Goal: Information Seeking & Learning: Learn about a topic

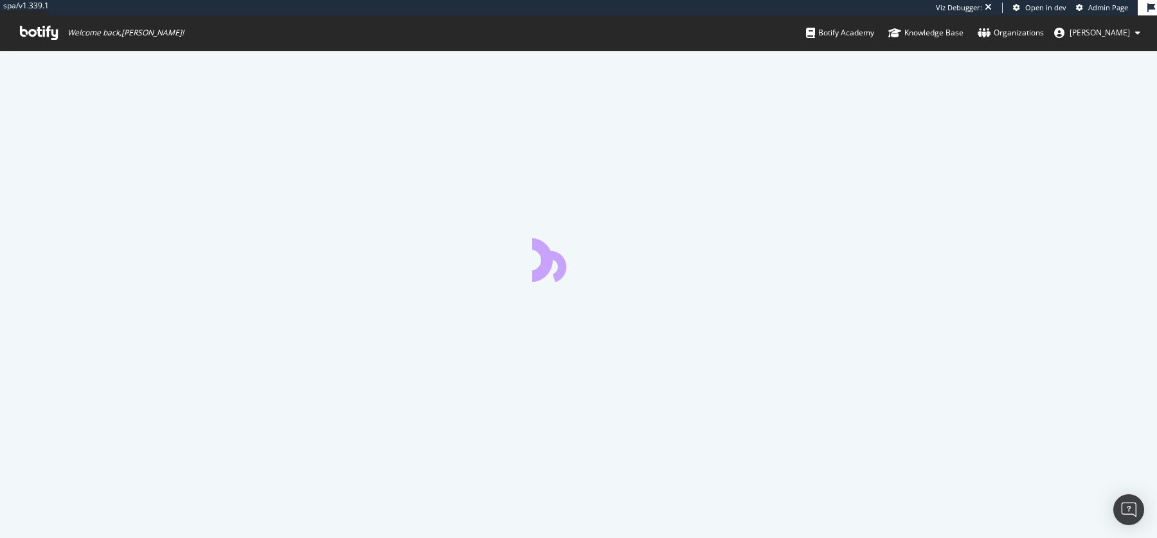
click at [1089, 6] on span "Admin Page" at bounding box center [1109, 8] width 40 height 10
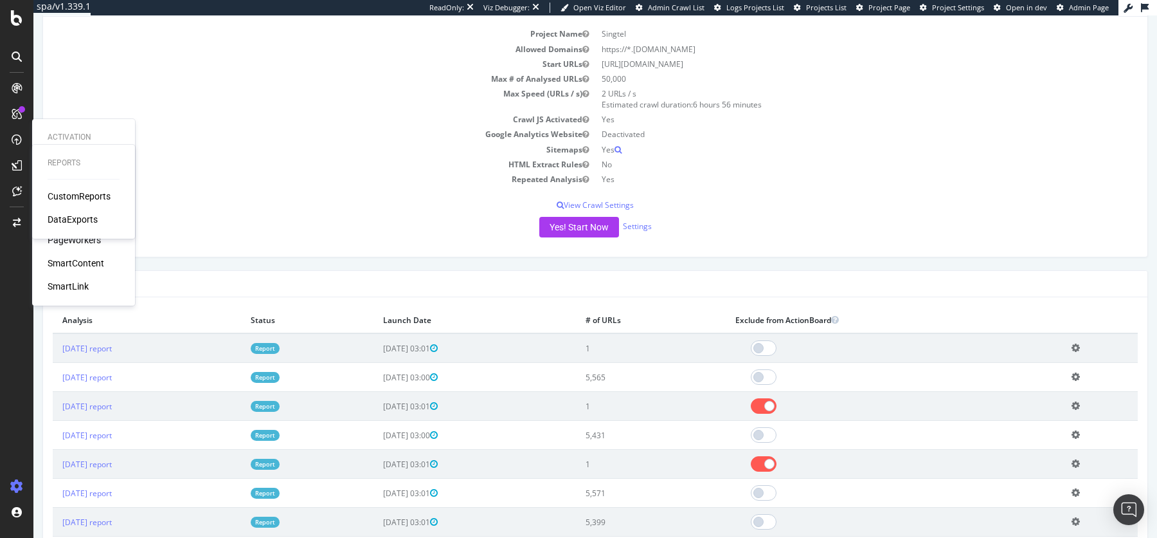
scroll to position [136, 0]
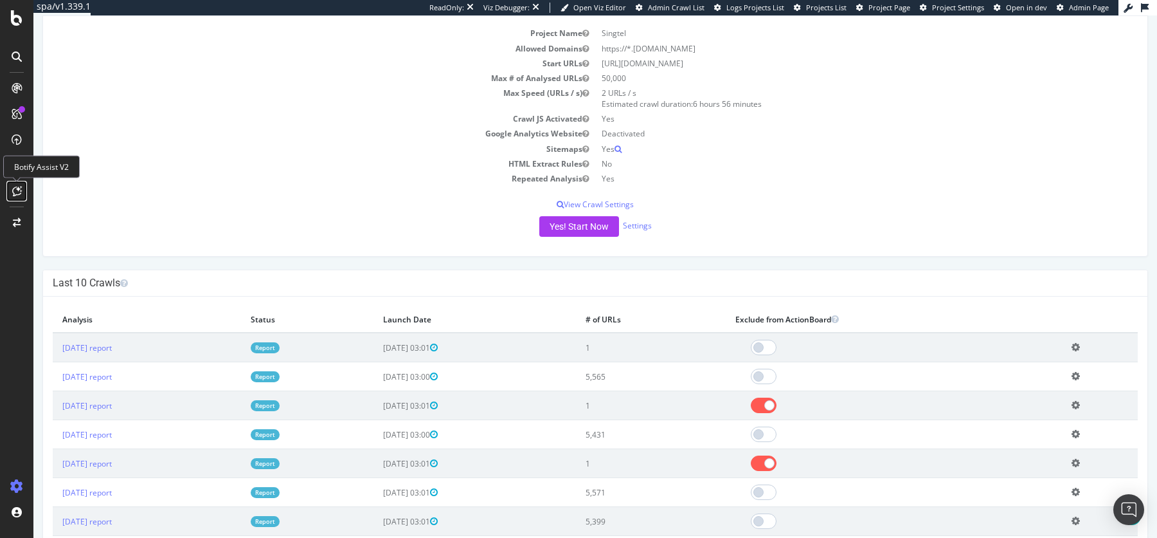
click at [16, 190] on icon at bounding box center [17, 191] width 10 height 10
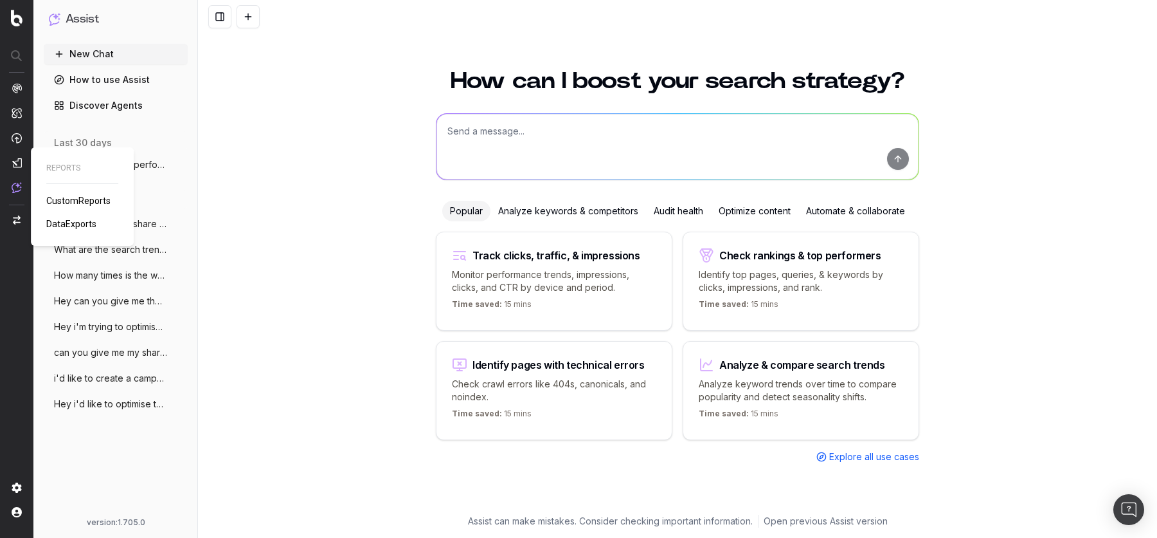
click at [80, 201] on span "CustomReports" at bounding box center [78, 200] width 64 height 10
click at [494, 135] on textarea at bounding box center [678, 147] width 482 height 66
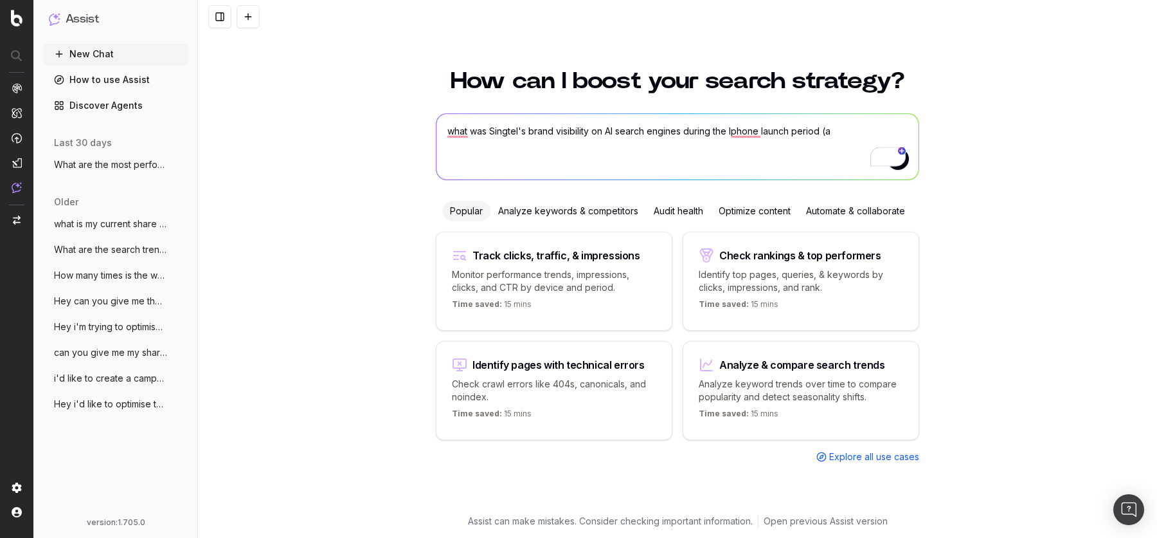
click at [763, 134] on textarea "what was Singtel's brand visibility on AI search engines during the Iphone laun…" at bounding box center [678, 147] width 482 height 66
click at [849, 129] on textarea "what was Singtel's brand visibility on AI search engines during the Iphone 17 l…" at bounding box center [678, 147] width 482 height 66
type textarea "what was Singtel's brand visibility on AI search engines during the Iphone 17 l…"
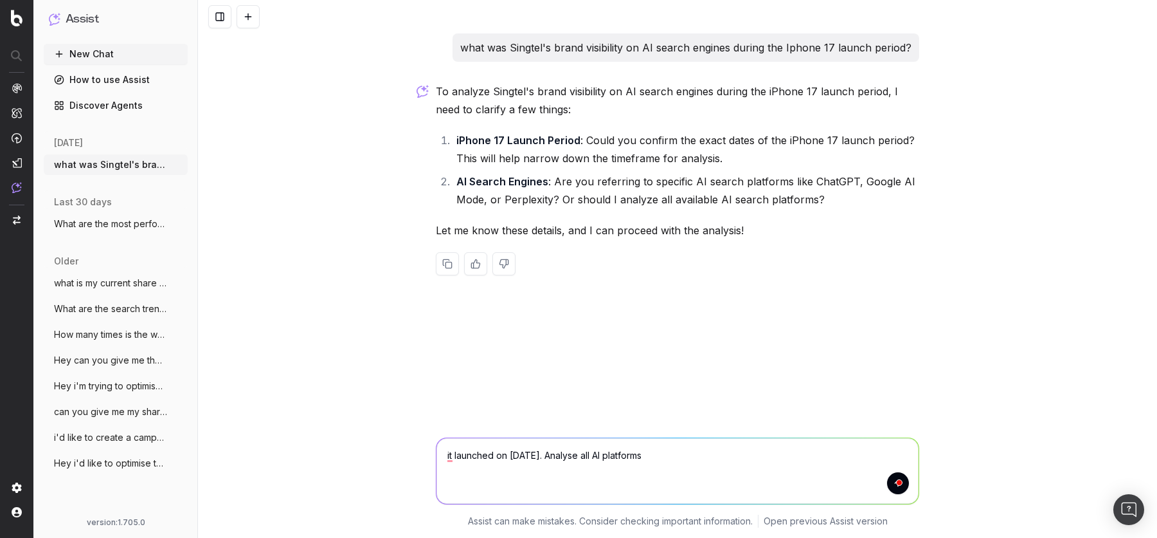
type textarea "it launched on 09/09/2025. Analyse all AI platforms"
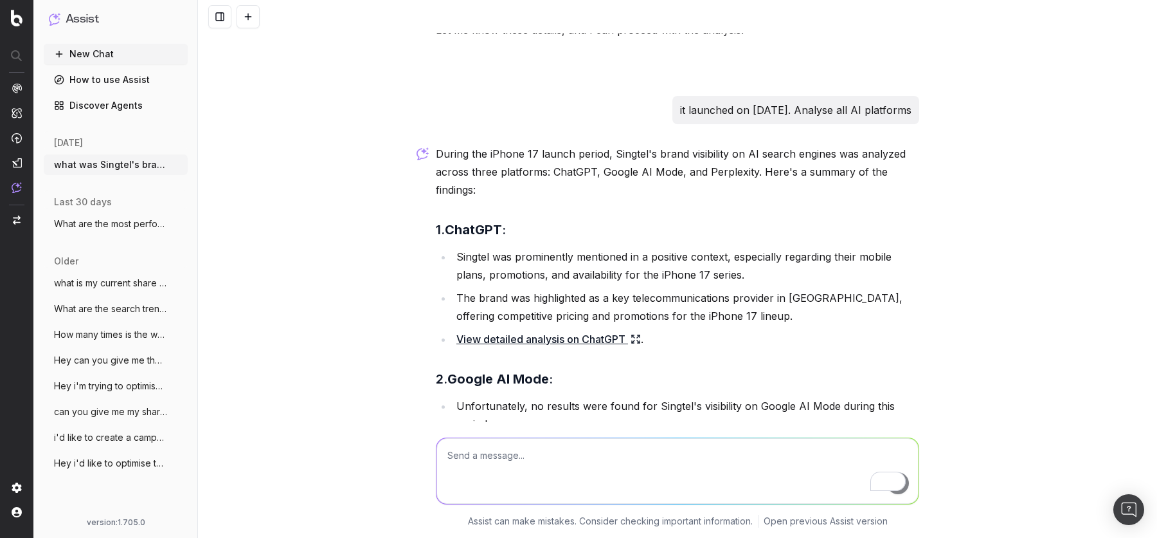
scroll to position [205, 0]
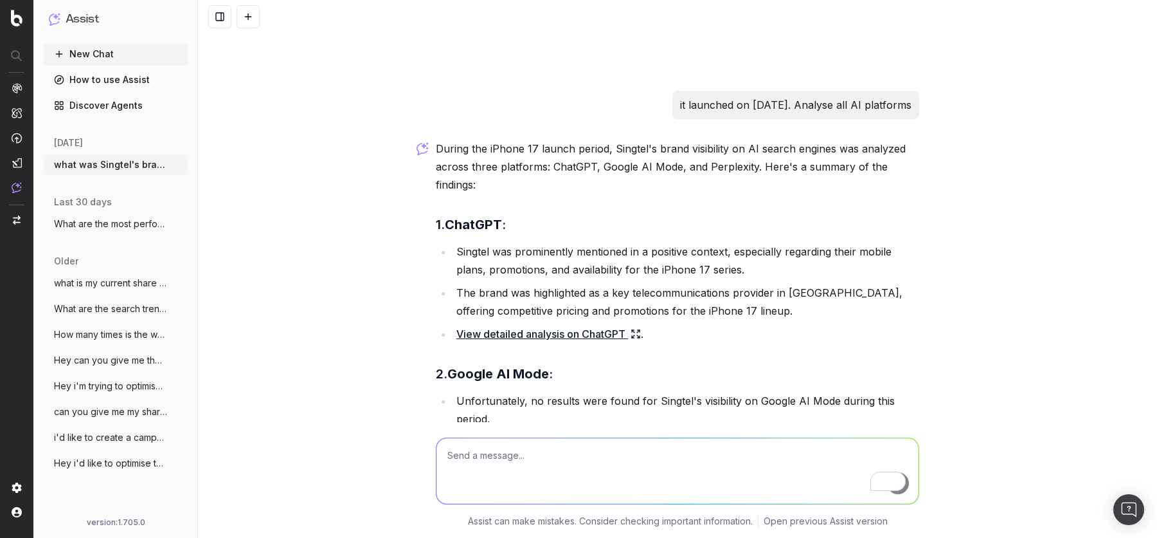
click at [641, 334] on icon at bounding box center [636, 334] width 10 height 10
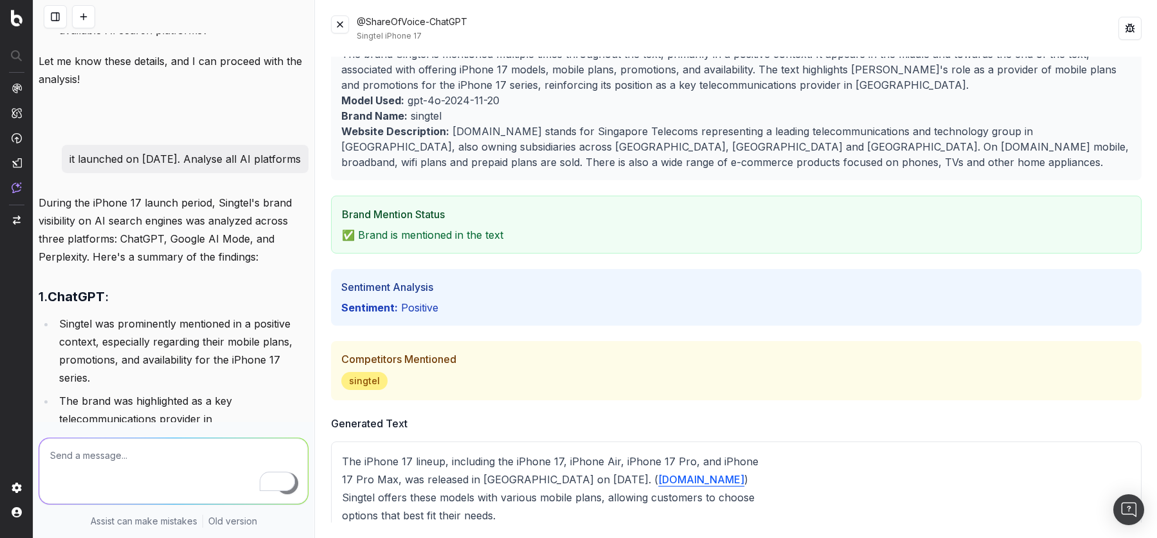
scroll to position [0, 0]
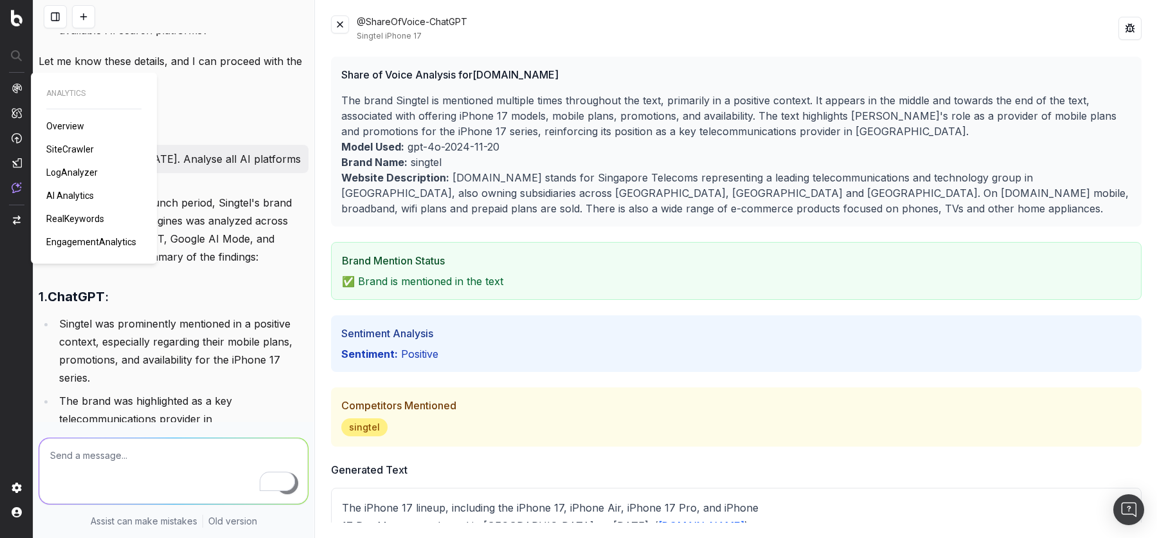
click at [69, 196] on span "AI Analytics" at bounding box center [70, 195] width 48 height 10
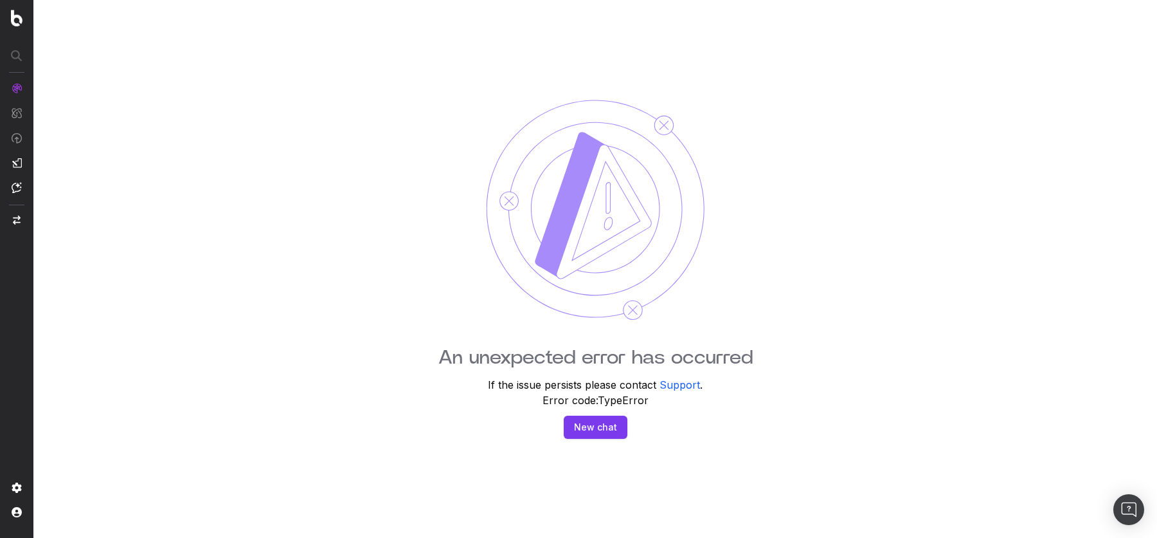
click at [592, 434] on button "New chat" at bounding box center [596, 426] width 64 height 23
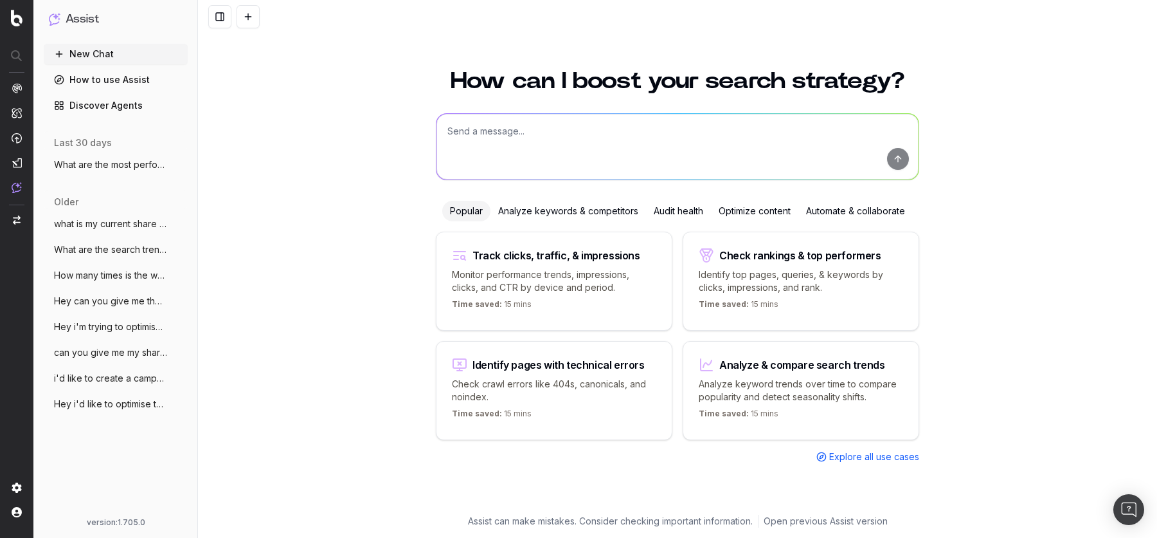
click at [62, 226] on span "what is my current share of voice for Ip" at bounding box center [110, 223] width 113 height 13
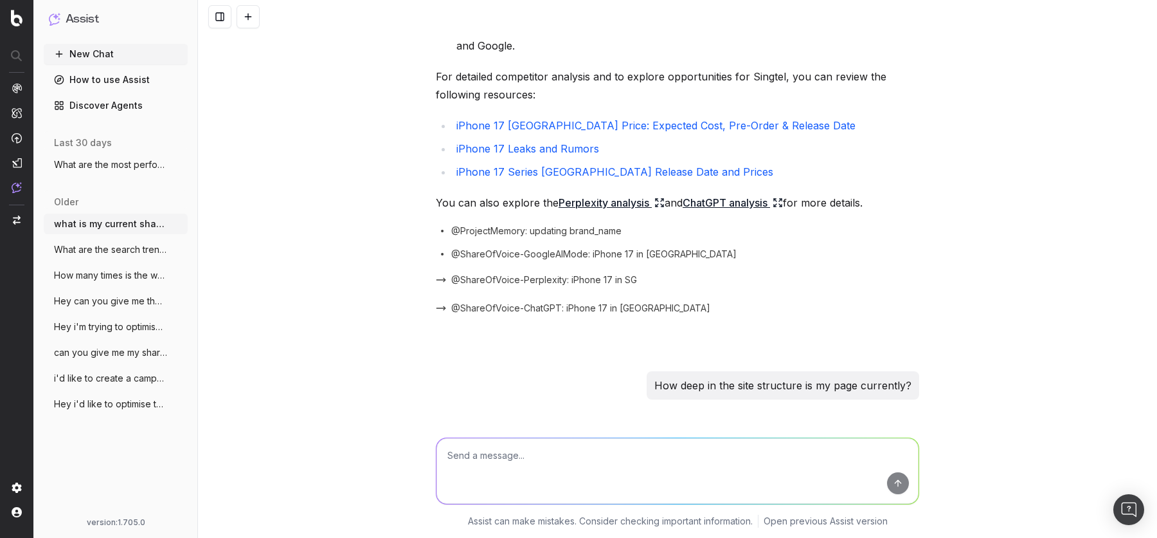
scroll to position [423, 0]
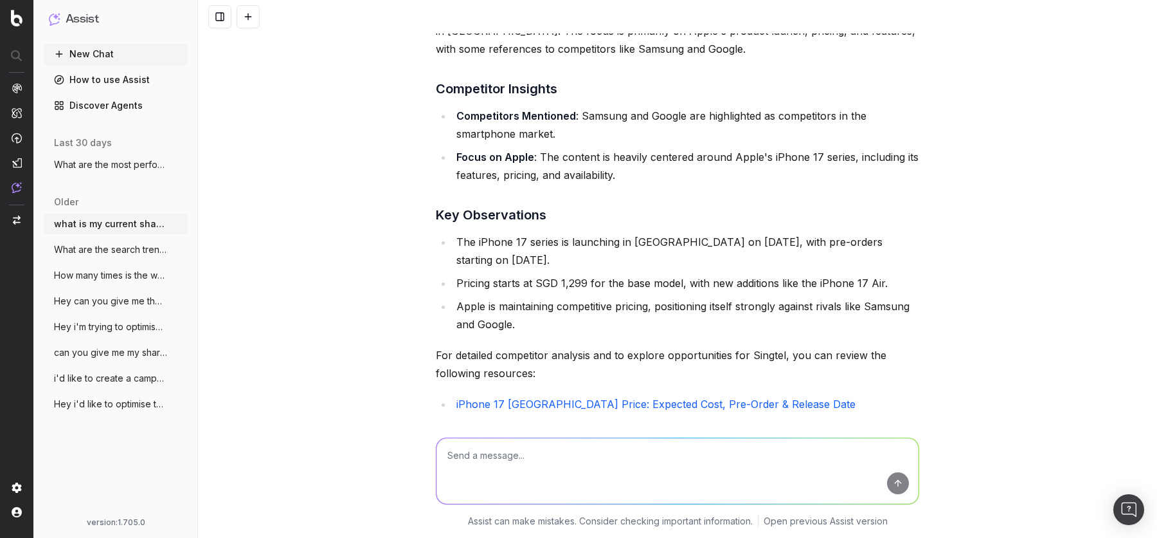
click at [97, 168] on span "What are the most performing non-branded" at bounding box center [110, 164] width 113 height 13
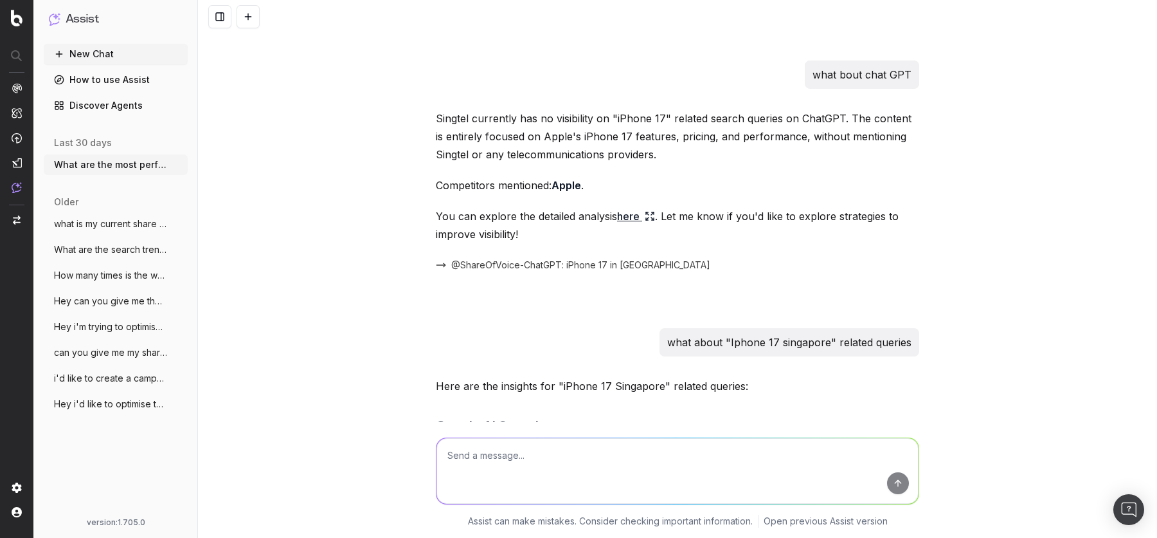
scroll to position [836, 0]
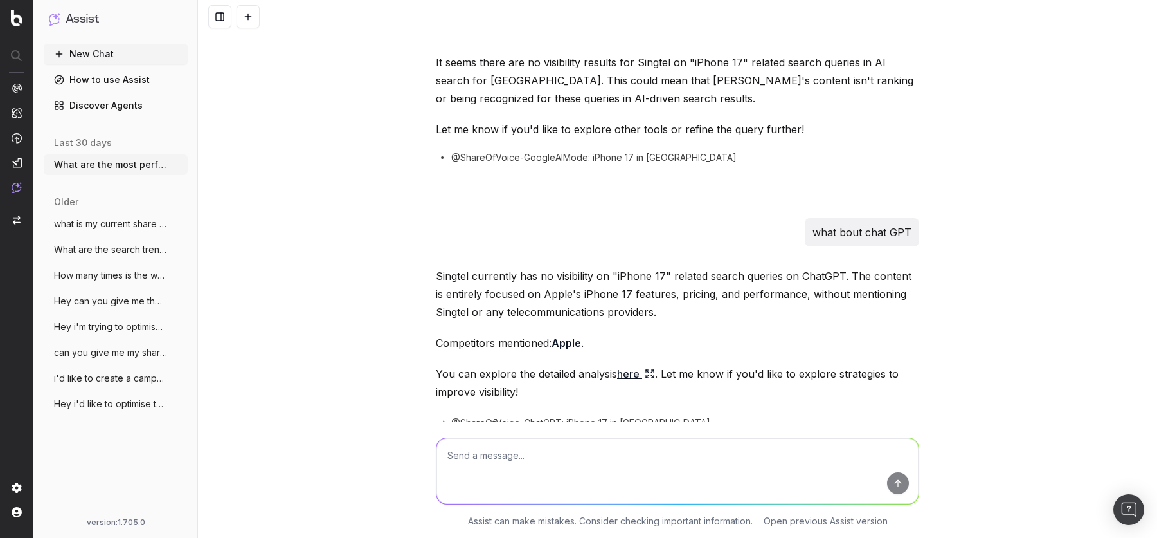
click at [77, 215] on button "what is my current share of voice for Ip" at bounding box center [116, 223] width 144 height 21
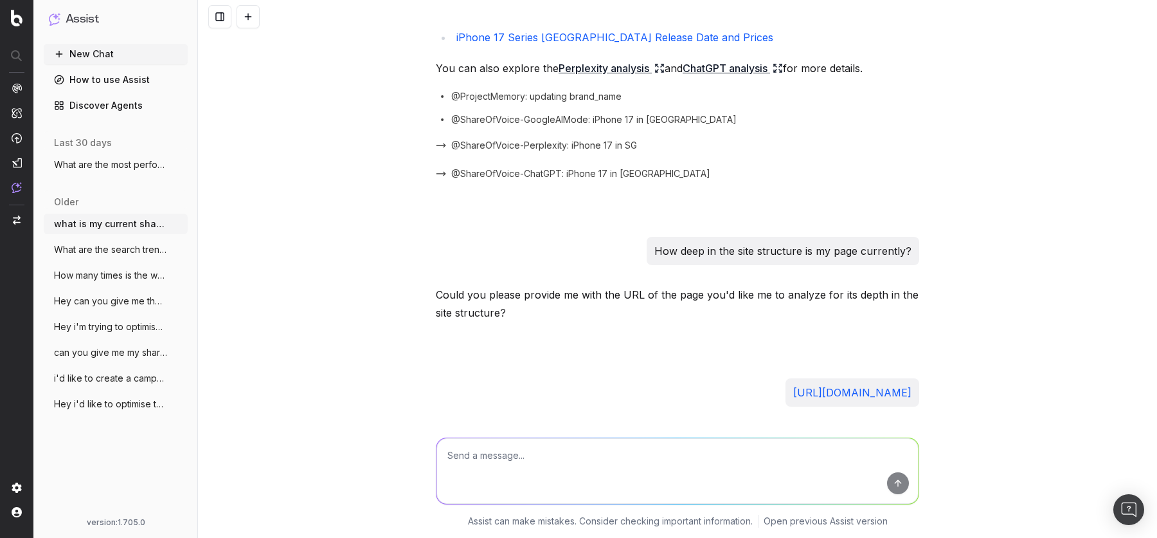
click at [100, 57] on button "New Chat" at bounding box center [116, 54] width 144 height 21
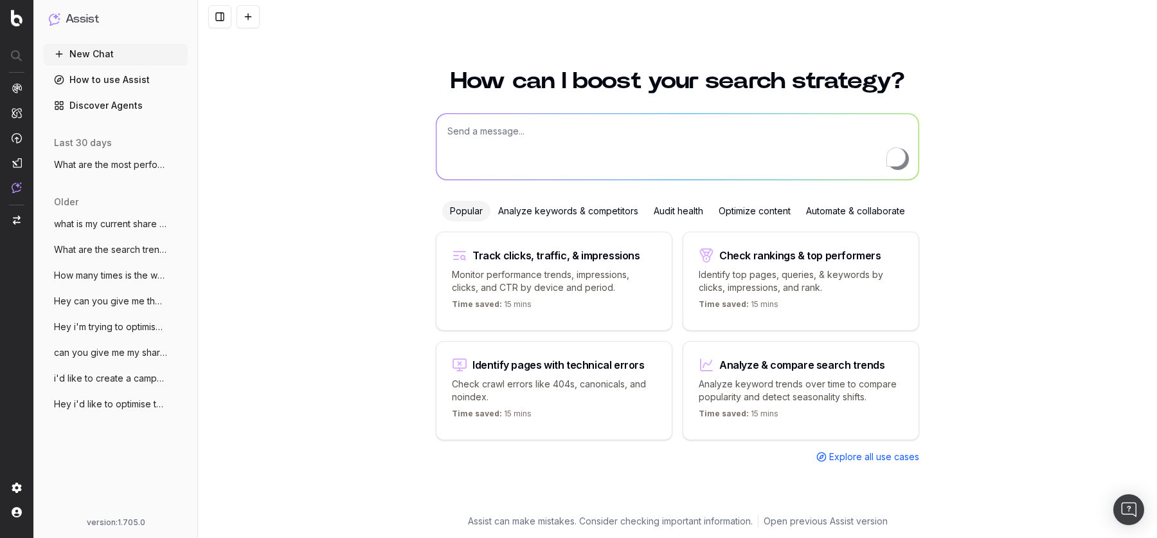
click at [586, 131] on textarea "To enrich screen reader interactions, please activate Accessibility in Grammarl…" at bounding box center [678, 147] width 482 height 66
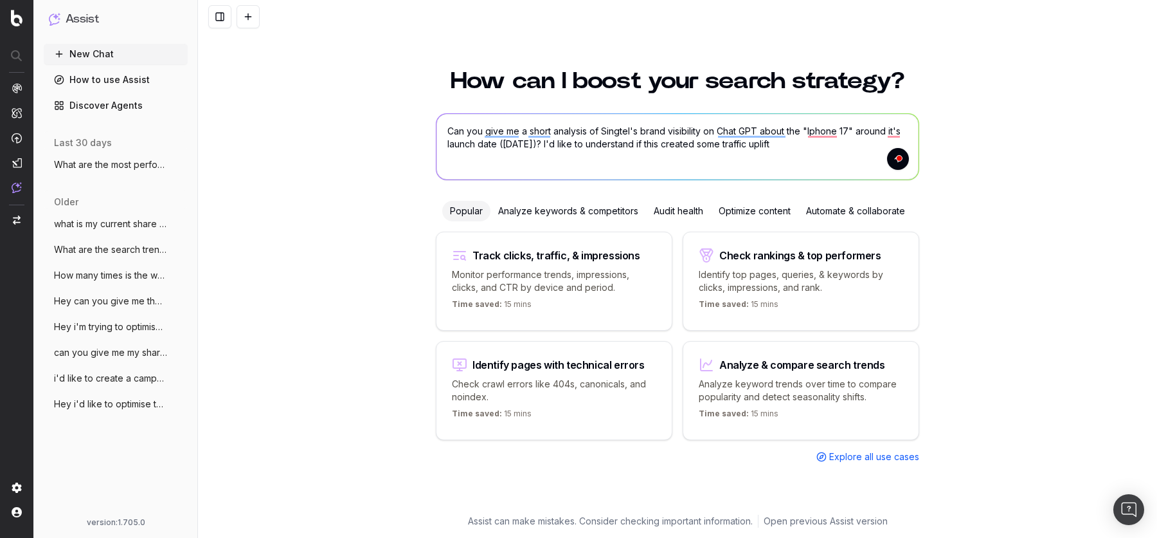
type textarea "Can you give me a short analysis of Singtel's brand visibility on Chat GPT abou…"
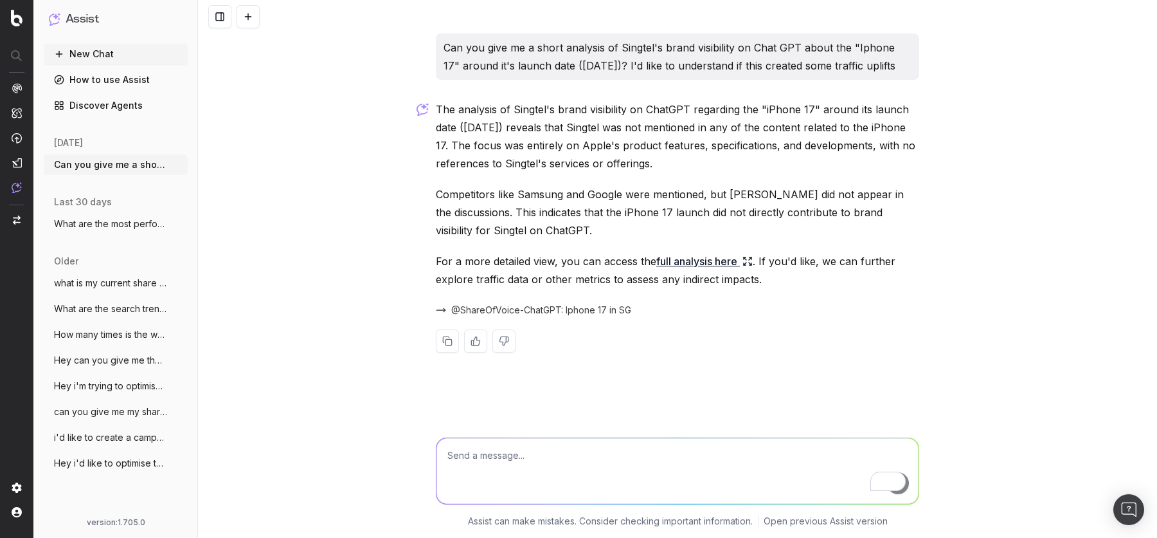
click at [541, 455] on textarea "To enrich screen reader interactions, please activate Accessibility in Grammarl…" at bounding box center [678, 471] width 482 height 66
type textarea "From 09/09, not on O9/09 only"
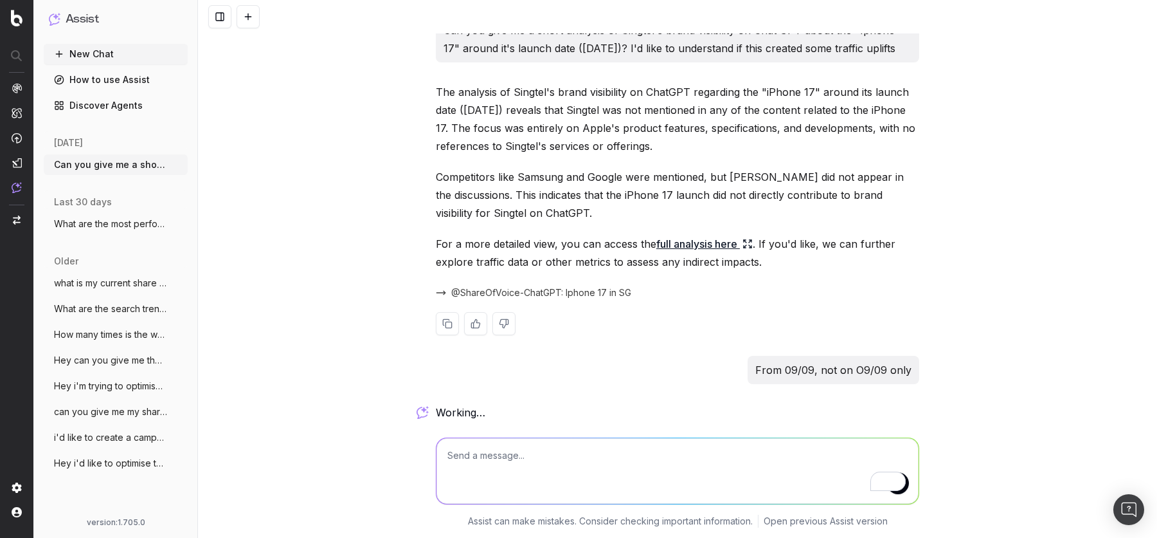
click at [746, 241] on icon at bounding box center [748, 244] width 10 height 10
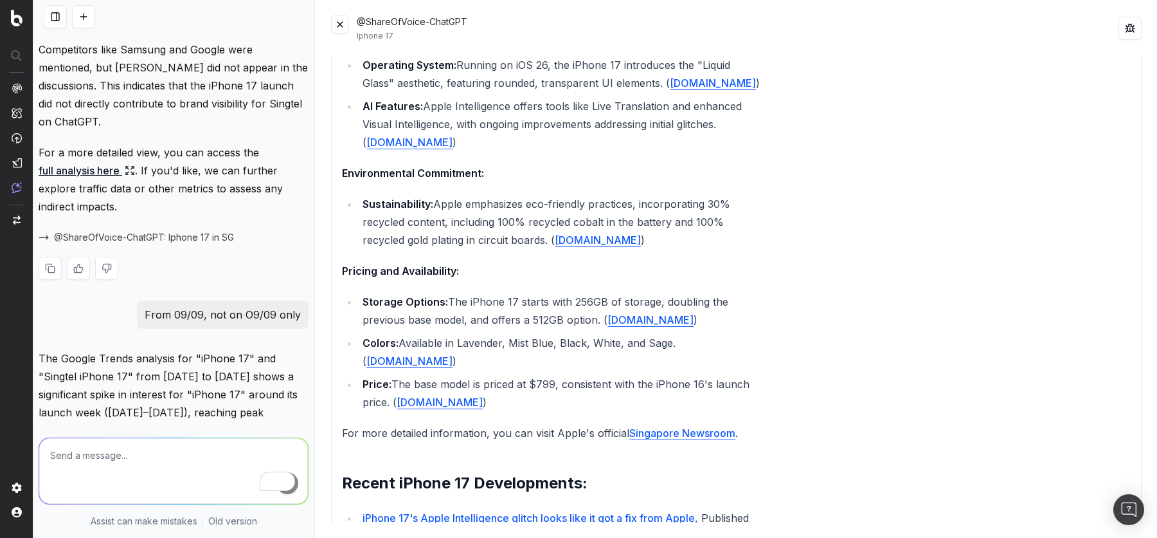
scroll to position [439, 0]
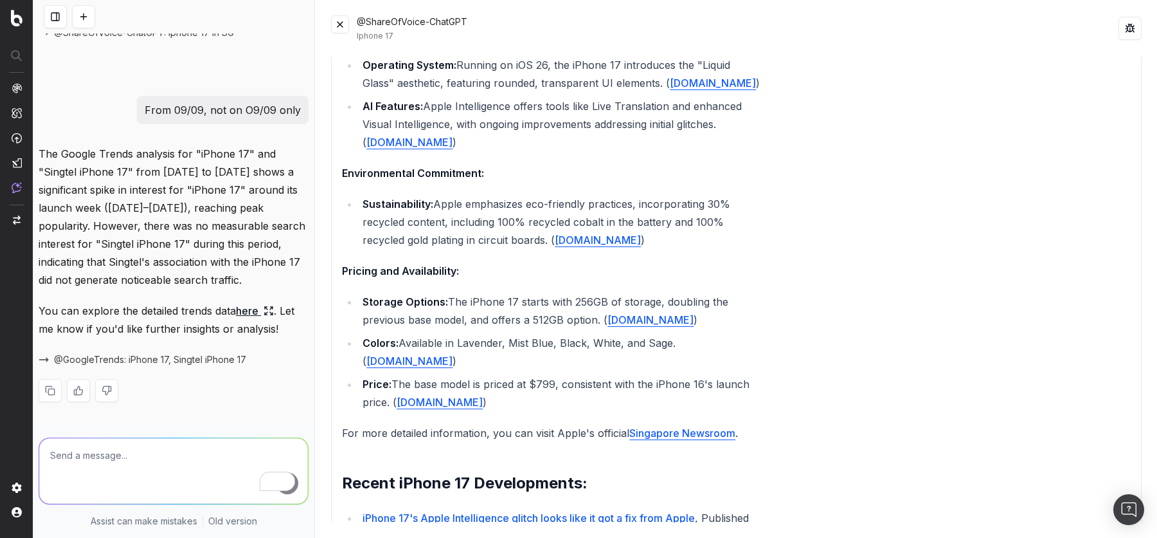
click at [264, 311] on link "here" at bounding box center [255, 311] width 38 height 18
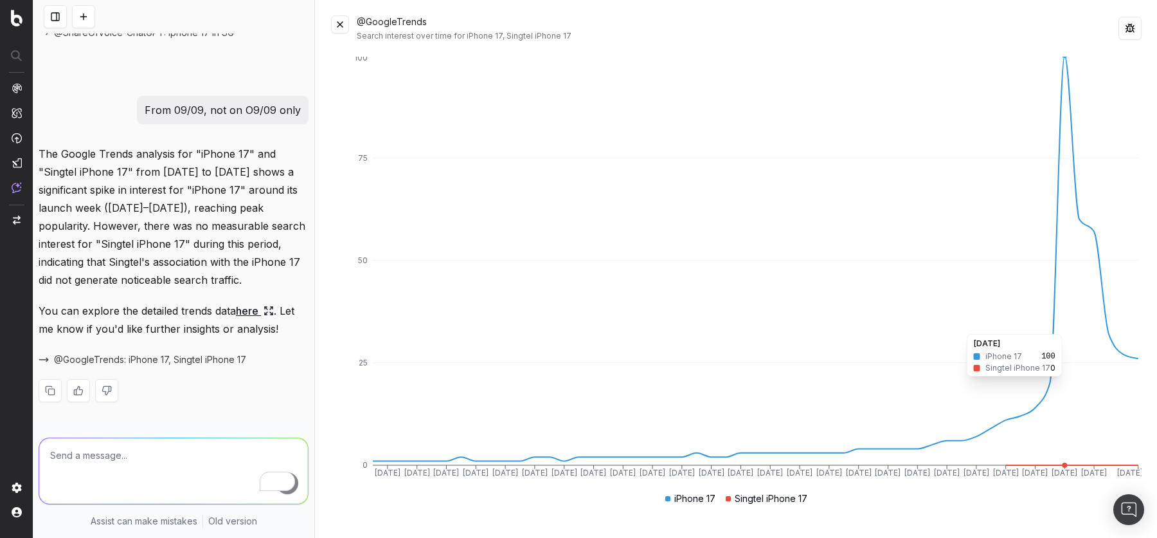
scroll to position [143, 0]
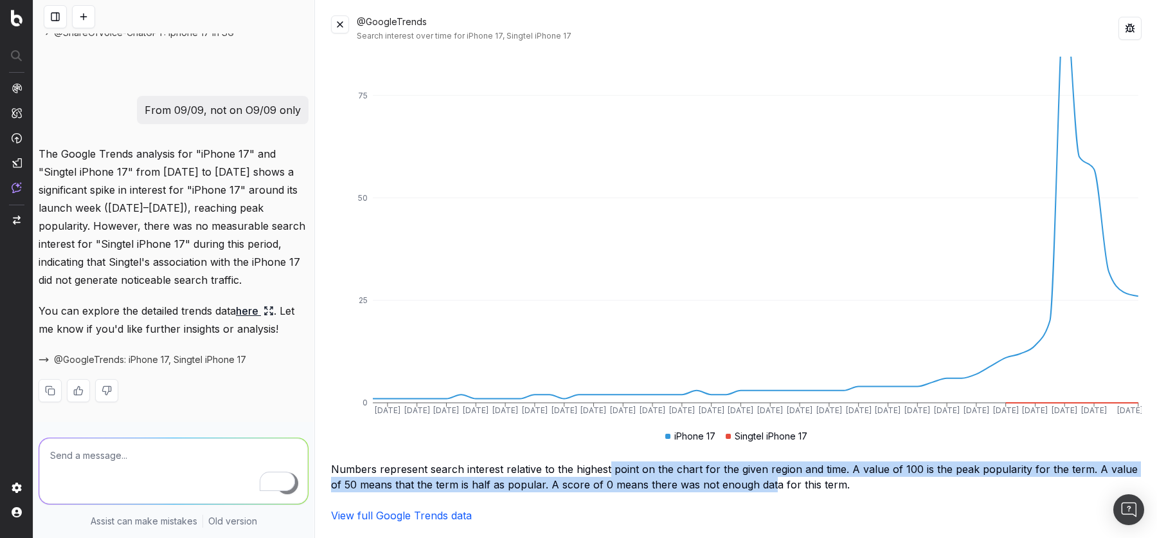
drag, startPoint x: 609, startPoint y: 468, endPoint x: 758, endPoint y: 476, distance: 149.4
click at [758, 476] on div "Numbers represent search interest relative to the highest point on the chart fo…" at bounding box center [736, 476] width 811 height 31
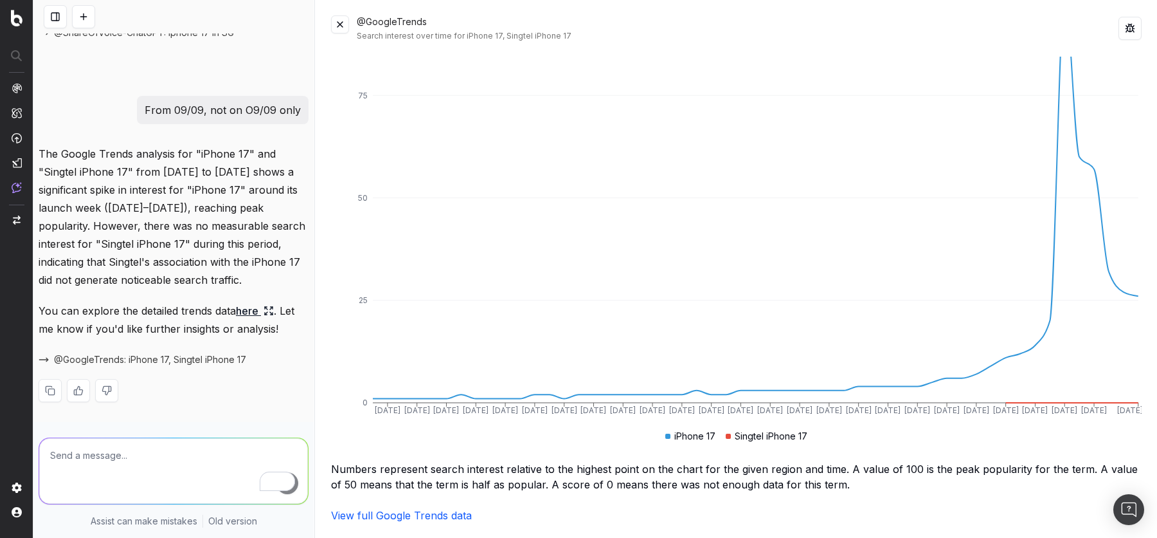
click at [785, 478] on div "Numbers represent search interest relative to the highest point on the chart fo…" at bounding box center [736, 476] width 811 height 31
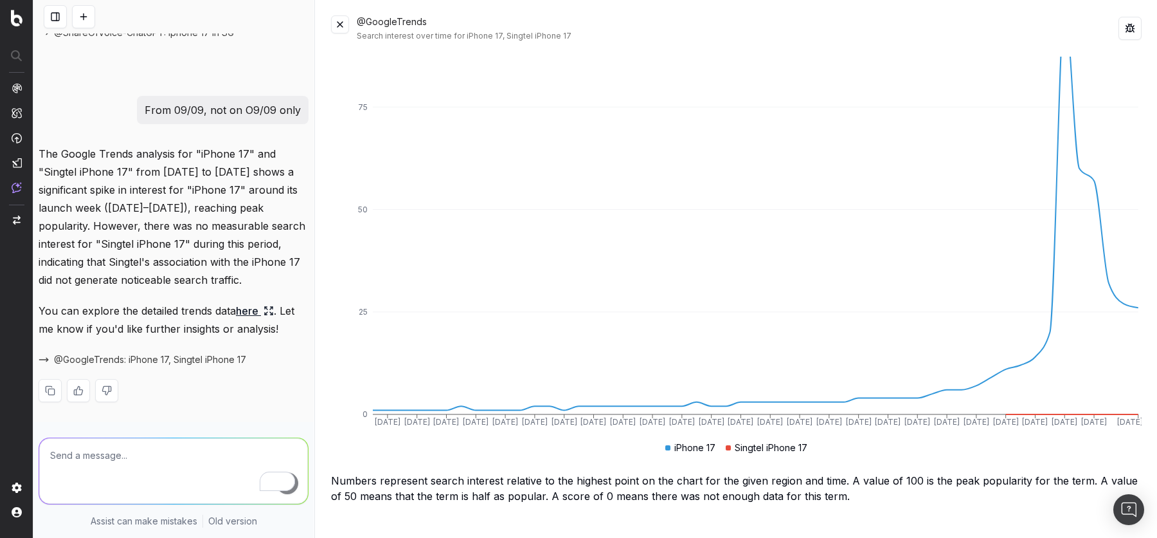
scroll to position [132, 0]
click at [339, 24] on button at bounding box center [340, 24] width 18 height 18
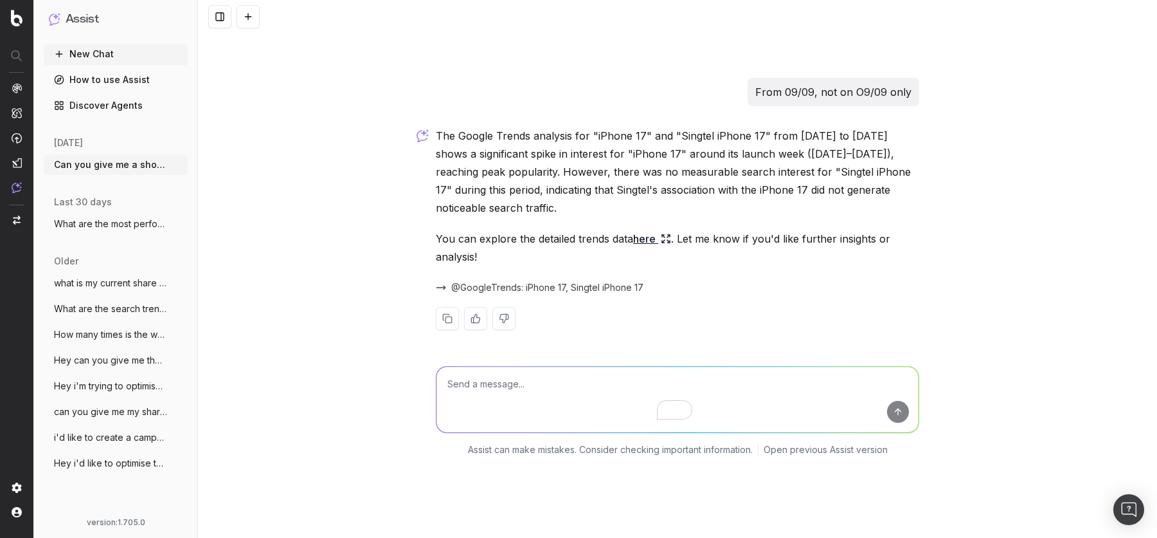
scroll to position [223, 0]
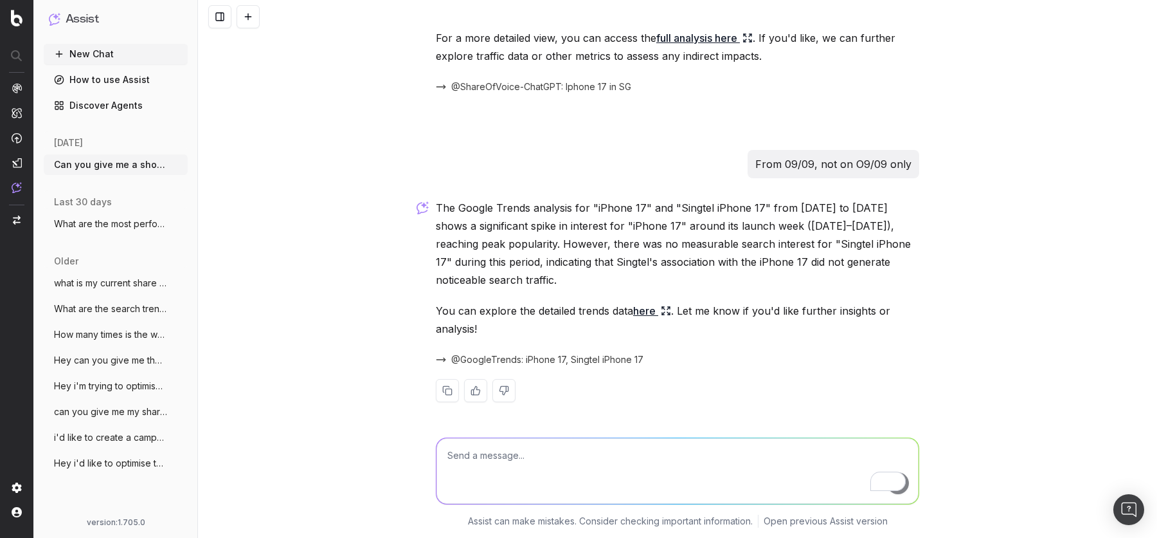
click at [486, 453] on textarea "To enrich screen reader interactions, please activate Accessibility in Grammarl…" at bounding box center [678, 471] width 482 height 66
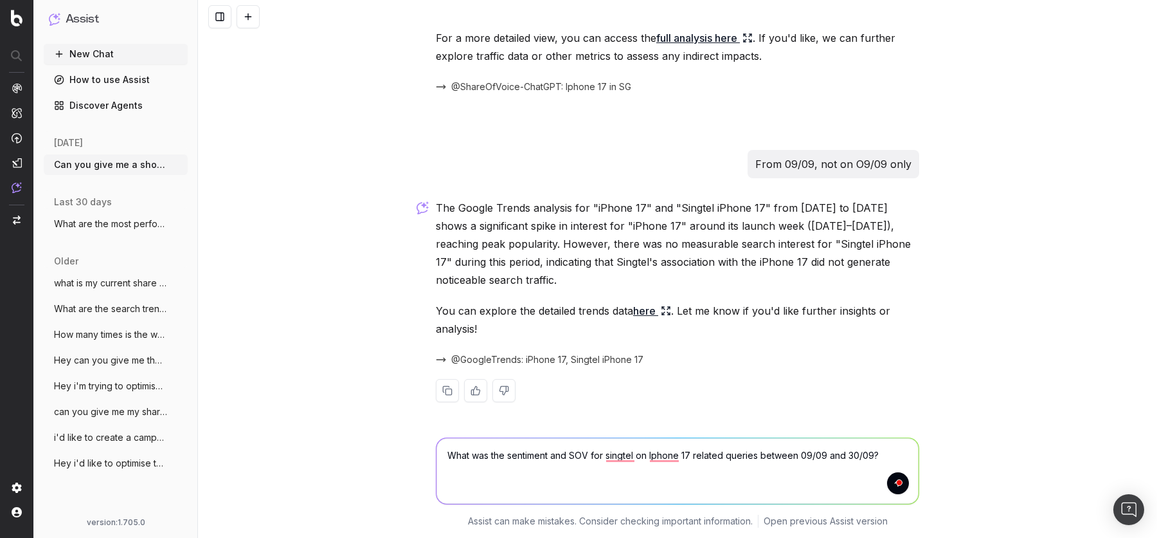
type textarea "What was the sentiment and SOV for singtel on Iphone 17 related queries between…"
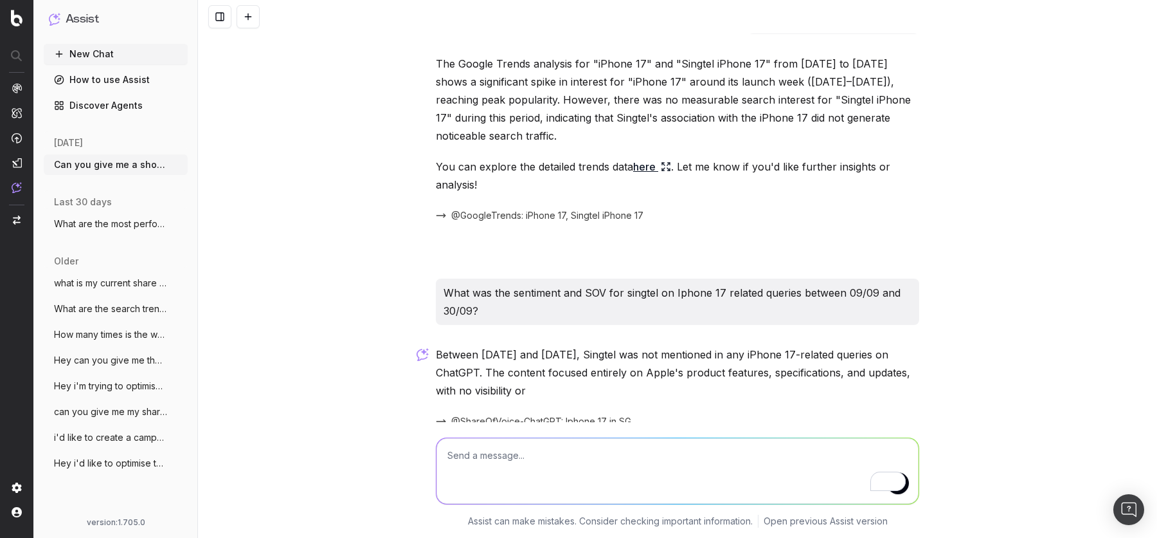
scroll to position [374, 0]
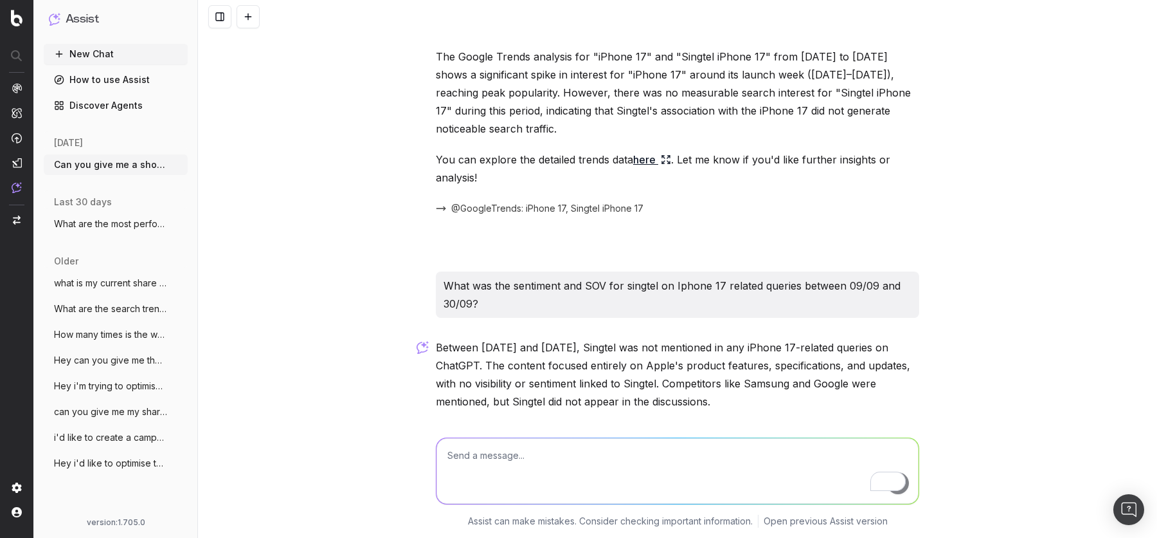
click at [276, 308] on div "Can you give me a short analysis of Singtel's brand visibility on Chat GPT abou…" at bounding box center [677, 269] width 959 height 538
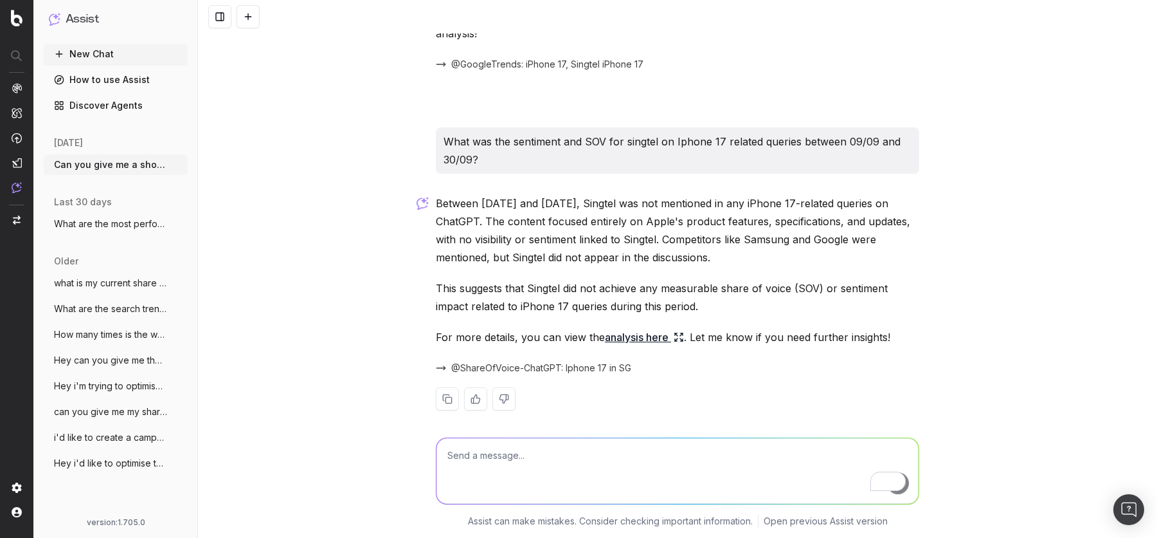
scroll to position [527, 0]
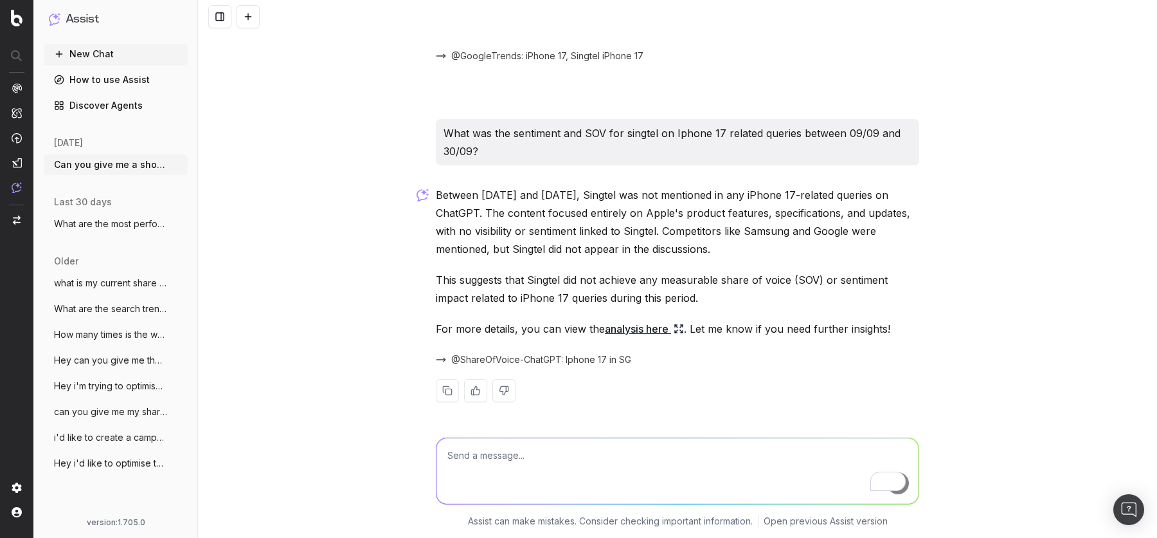
click at [575, 453] on textarea "To enrich screen reader interactions, please activate Accessibility in Grammarl…" at bounding box center [678, 471] width 482 height 66
click at [501, 454] on textarea "what about AIO" at bounding box center [678, 471] width 482 height 66
click at [500, 453] on textarea "what about AIO" at bounding box center [678, 471] width 482 height 66
type textarea "what about google AIO"
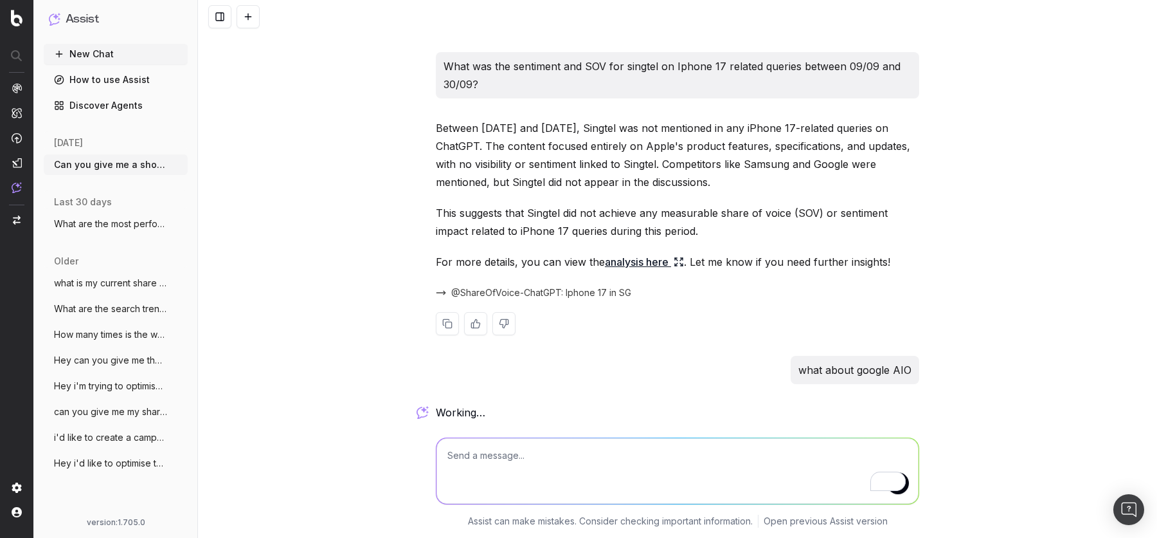
click at [678, 259] on icon at bounding box center [676, 259] width 3 height 3
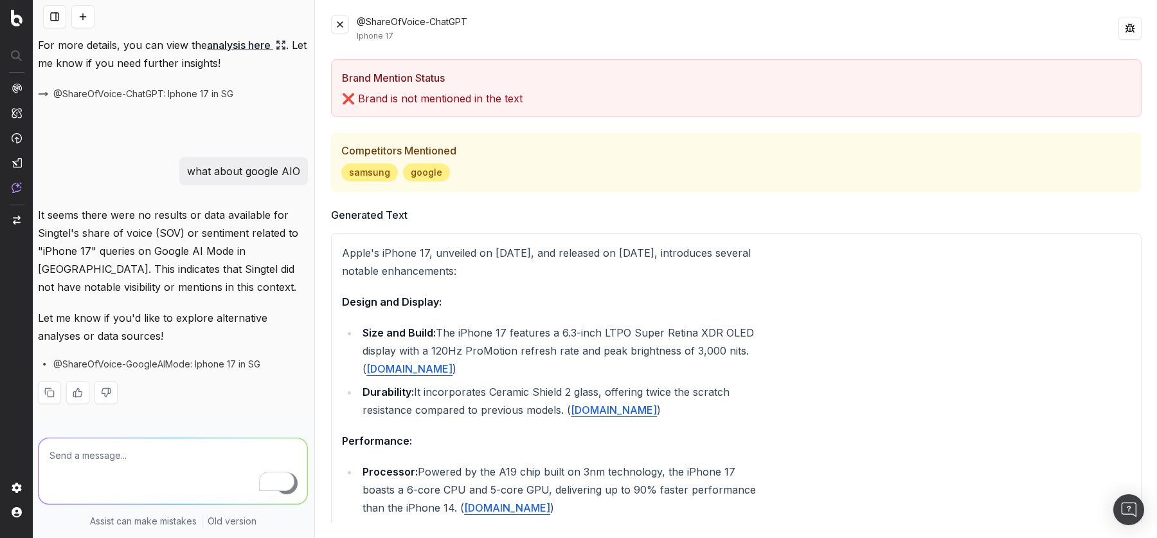
scroll to position [1117, 1]
click at [77, 219] on p "It seems there were no results or data available for Singtel's share of voice (…" at bounding box center [173, 249] width 270 height 90
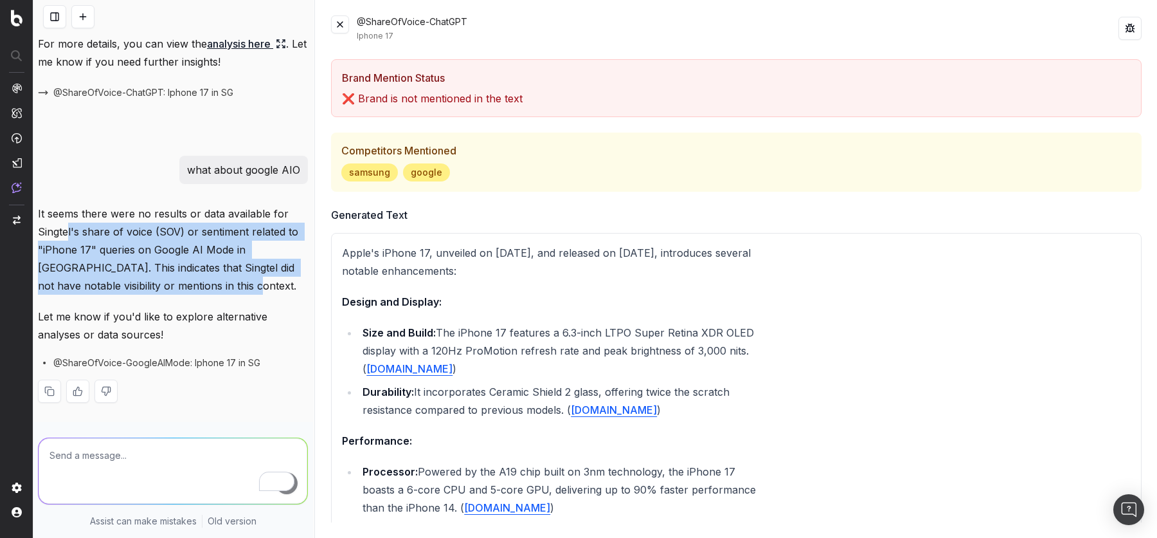
drag, startPoint x: 67, startPoint y: 230, endPoint x: 237, endPoint y: 285, distance: 179.1
click at [237, 286] on p "It seems there were no results or data available for Singtel's share of voice (…" at bounding box center [173, 249] width 270 height 90
click at [219, 244] on p "It seems there were no results or data available for Singtel's share of voice (…" at bounding box center [173, 249] width 270 height 90
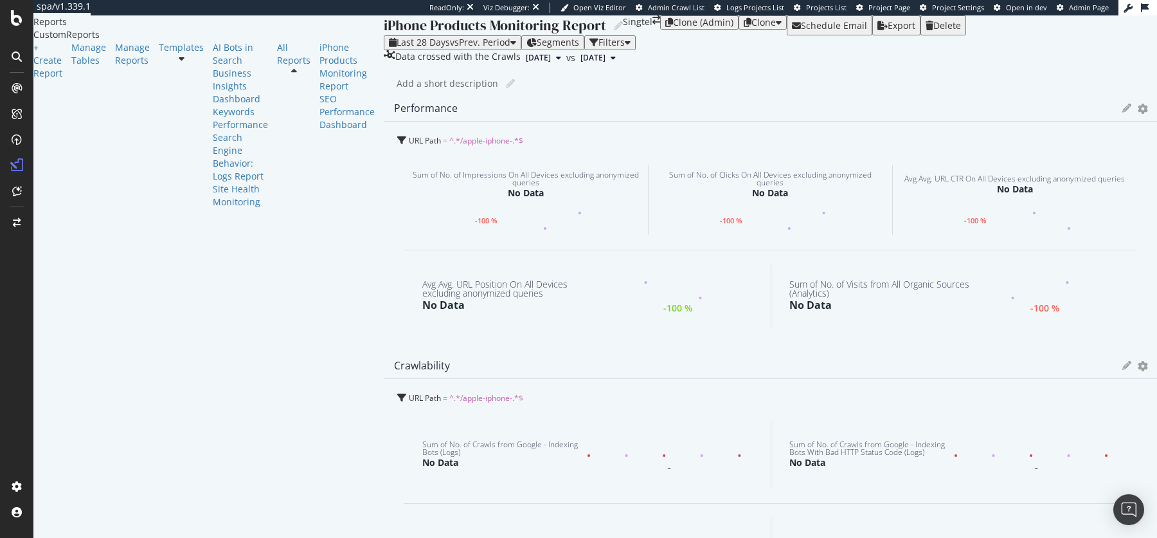
scroll to position [64, 0]
click at [179, 63] on icon at bounding box center [182, 58] width 6 height 9
click at [213, 67] on div "AI Bots in Search" at bounding box center [240, 54] width 55 height 26
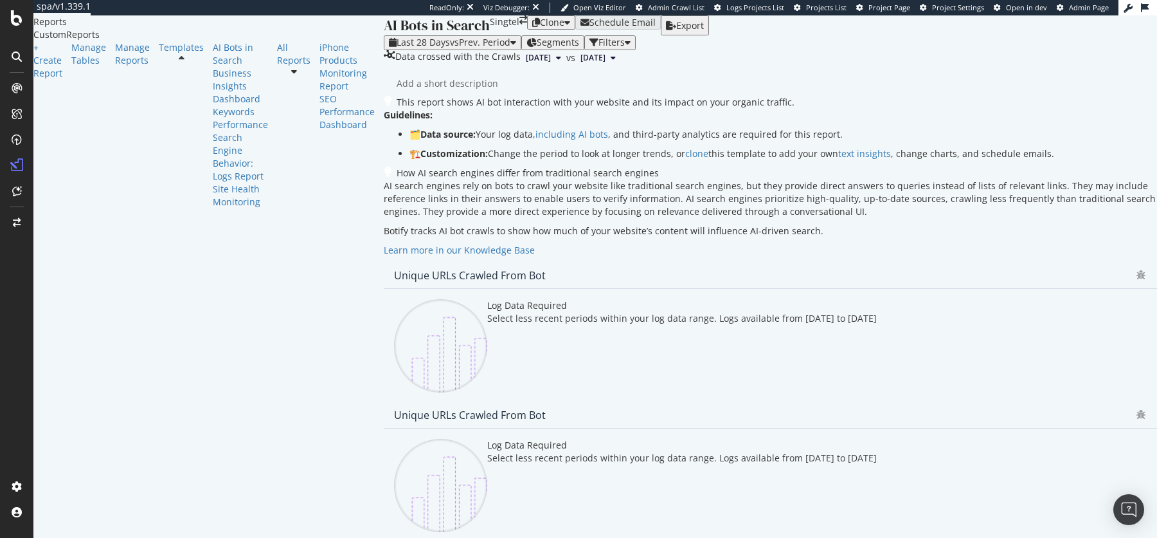
scroll to position [2170, 0]
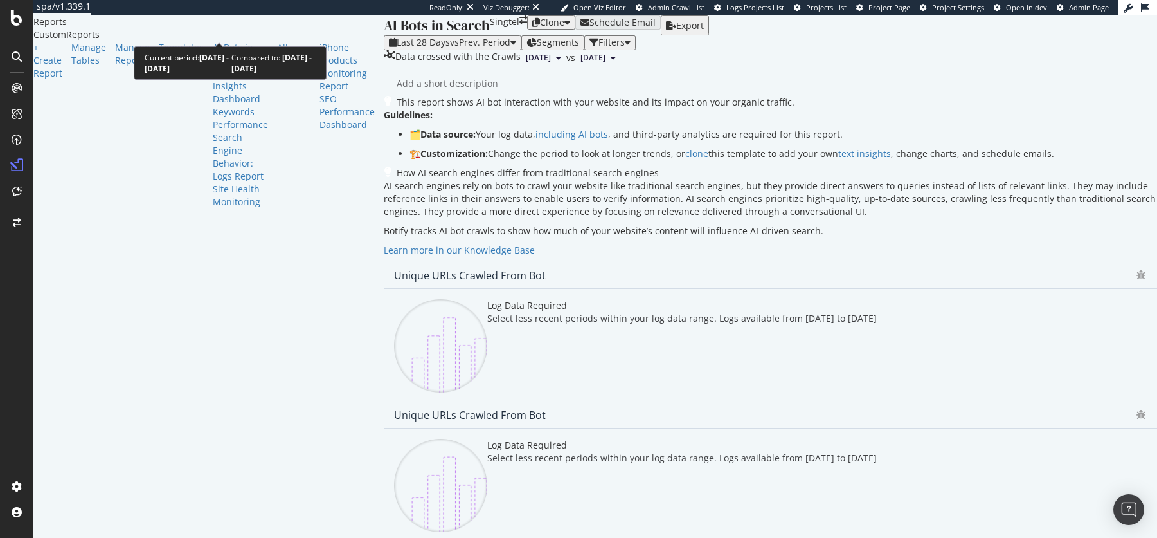
click at [450, 36] on span "vs Prev. Period" at bounding box center [480, 42] width 60 height 12
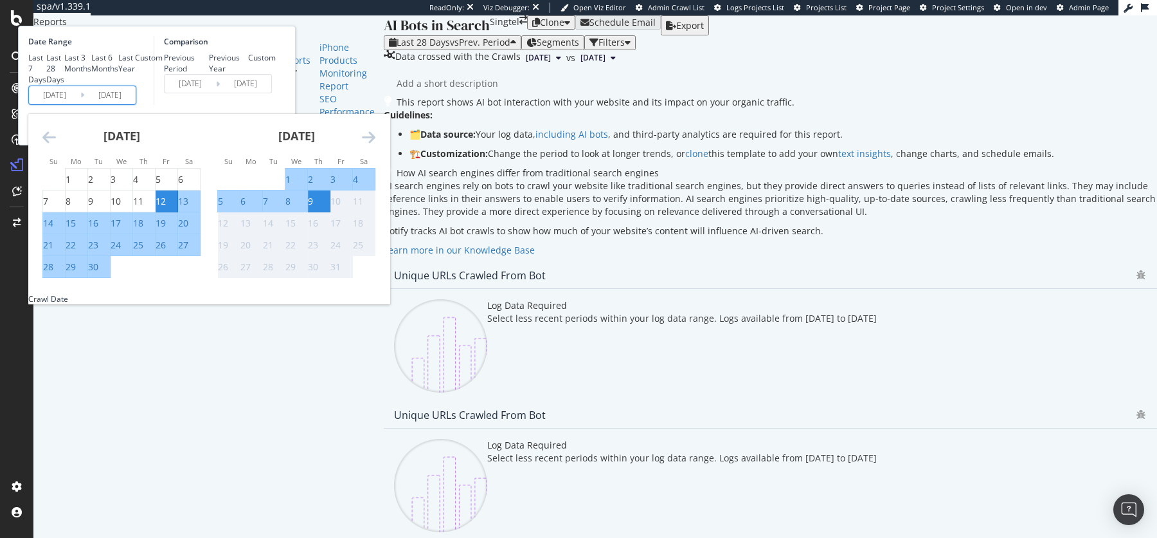
click at [80, 104] on input "2025/09/12" at bounding box center [54, 95] width 51 height 18
click at [71, 186] on div "1" at bounding box center [68, 179] width 5 height 13
type input "2025/09/01"
type input "2025/07/24"
type input "2025/08/31"
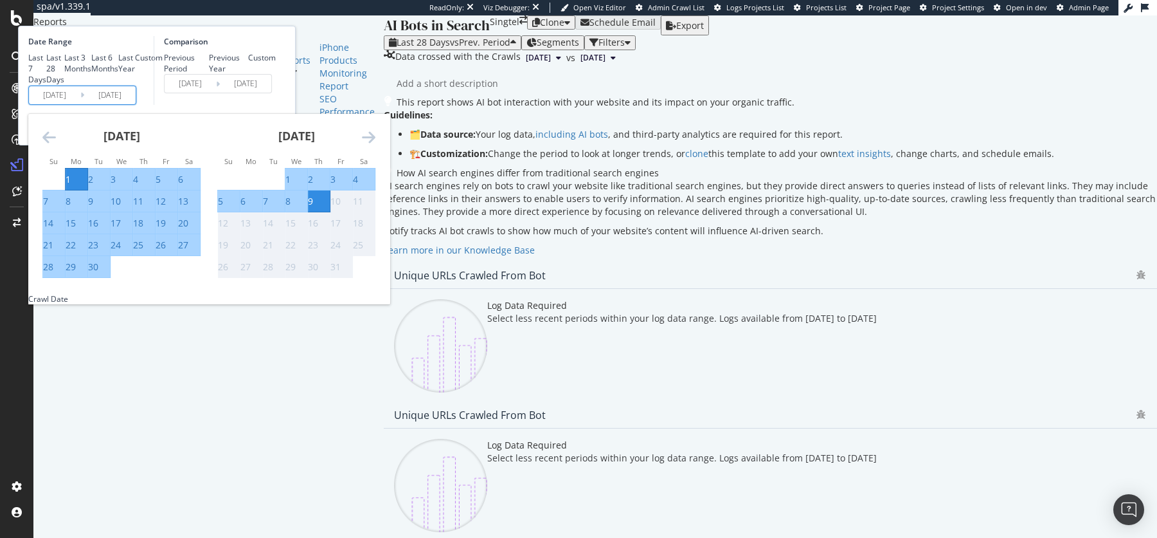
click at [188, 251] on div "27" at bounding box center [183, 245] width 10 height 13
type input "2025/09/27"
type input "2025/08/05"
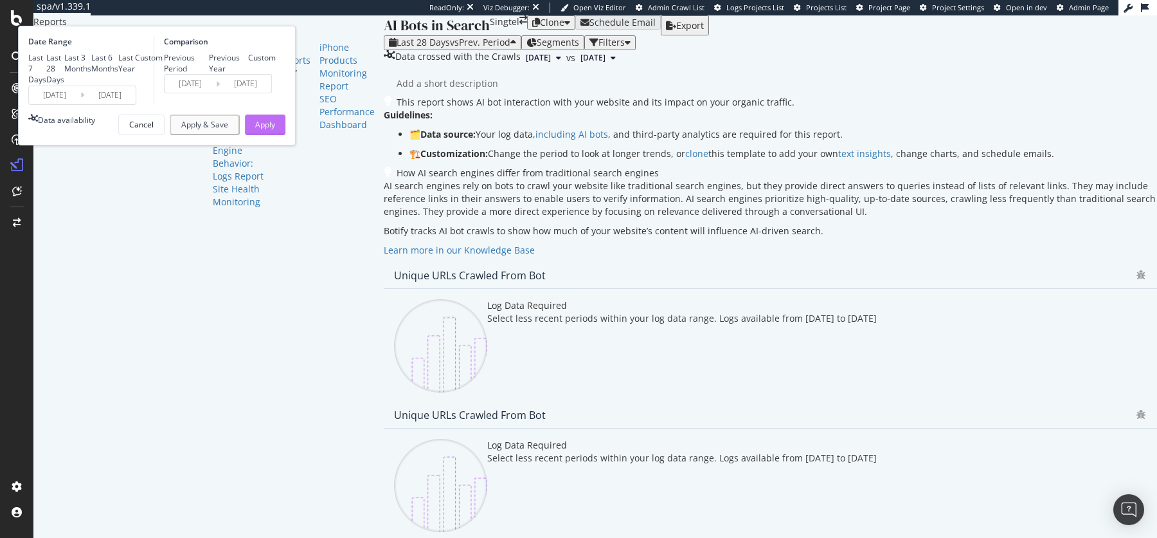
click at [275, 130] on div "Apply" at bounding box center [265, 124] width 20 height 11
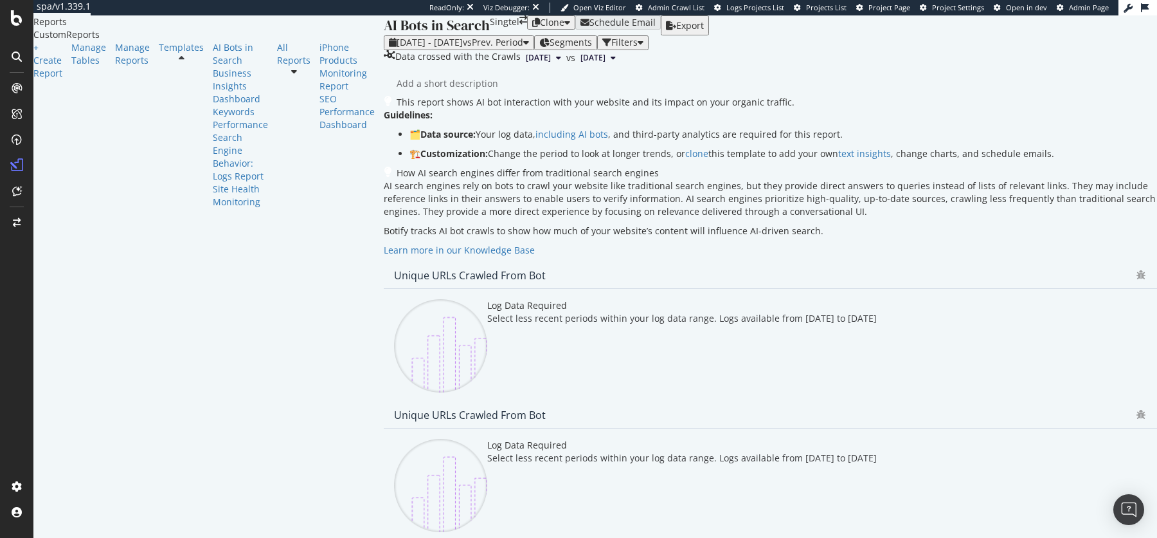
scroll to position [2170, 0]
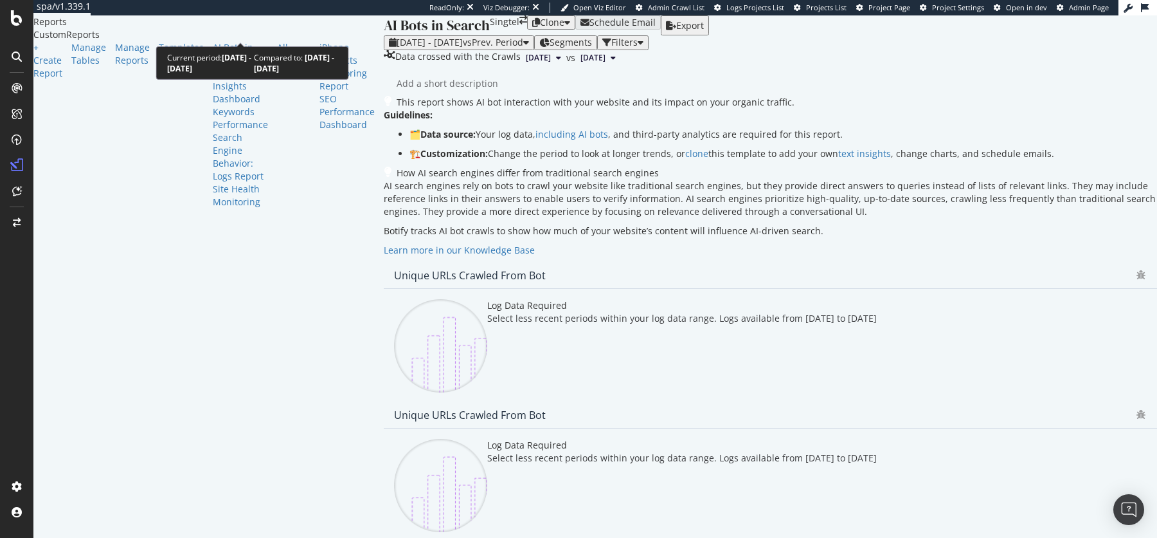
click at [397, 36] on span "2025 Sep. 1st - Sep. 27th" at bounding box center [430, 42] width 66 height 12
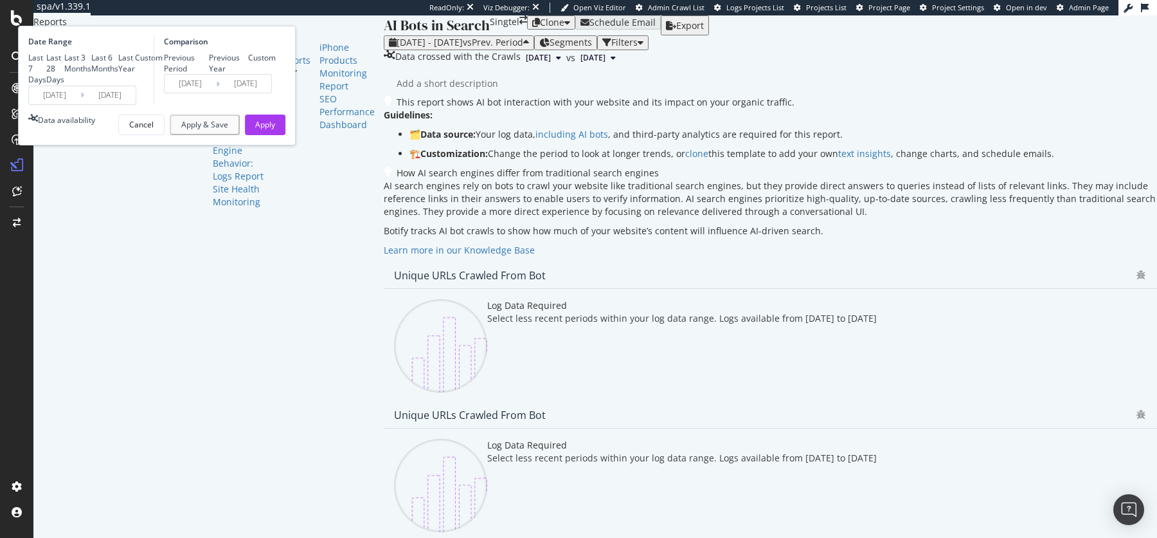
click at [91, 74] on div "Last 3 Months" at bounding box center [77, 63] width 27 height 22
type input "2025/07/10"
type input "2025/10/09"
type input "2025/04/09"
type input "2025/07/09"
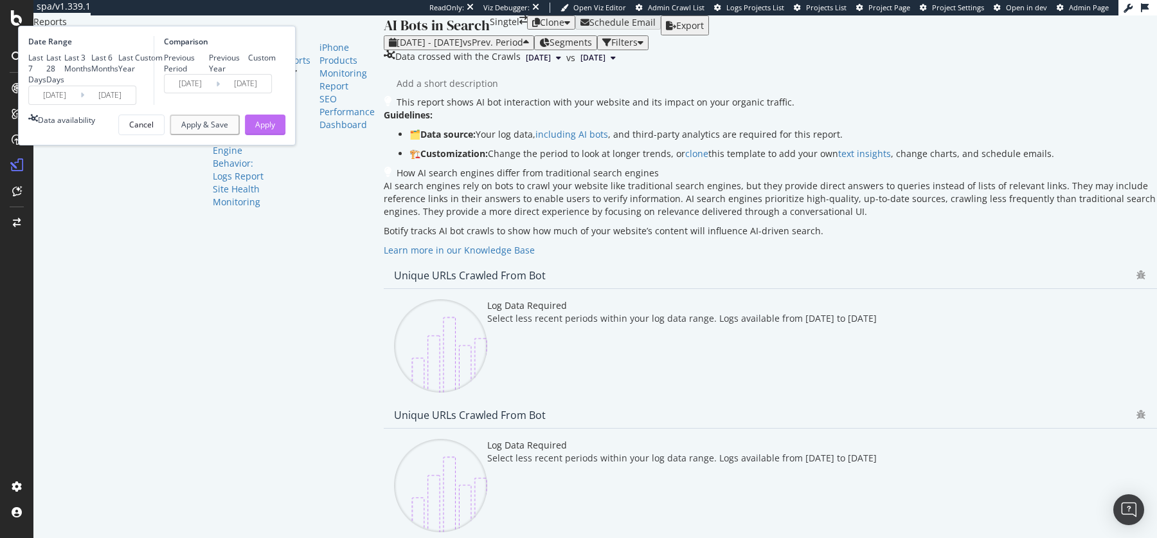
click at [275, 130] on div "Apply" at bounding box center [265, 124] width 20 height 11
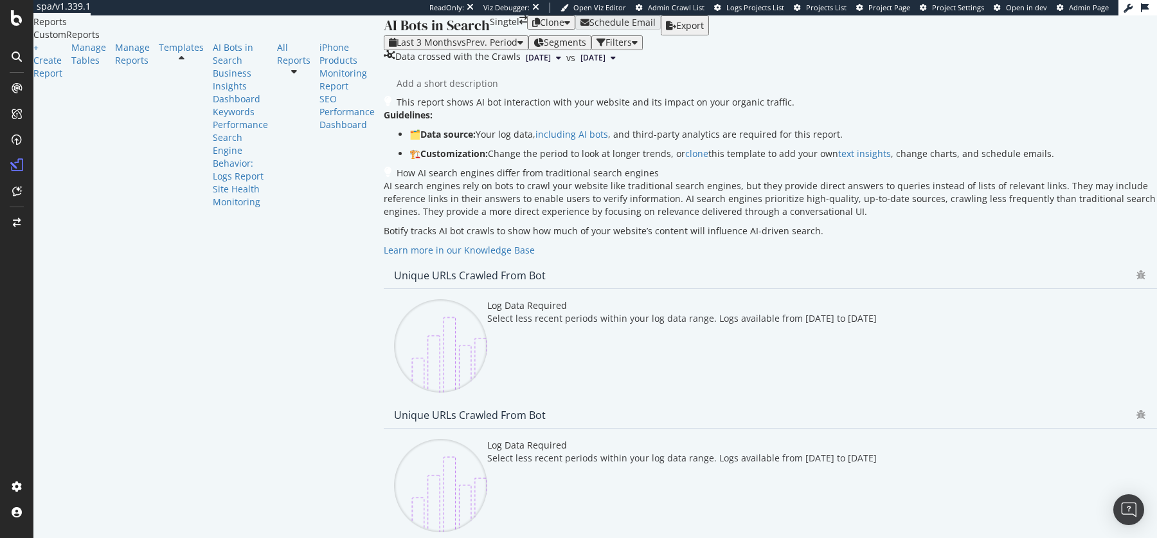
scroll to position [2170, 0]
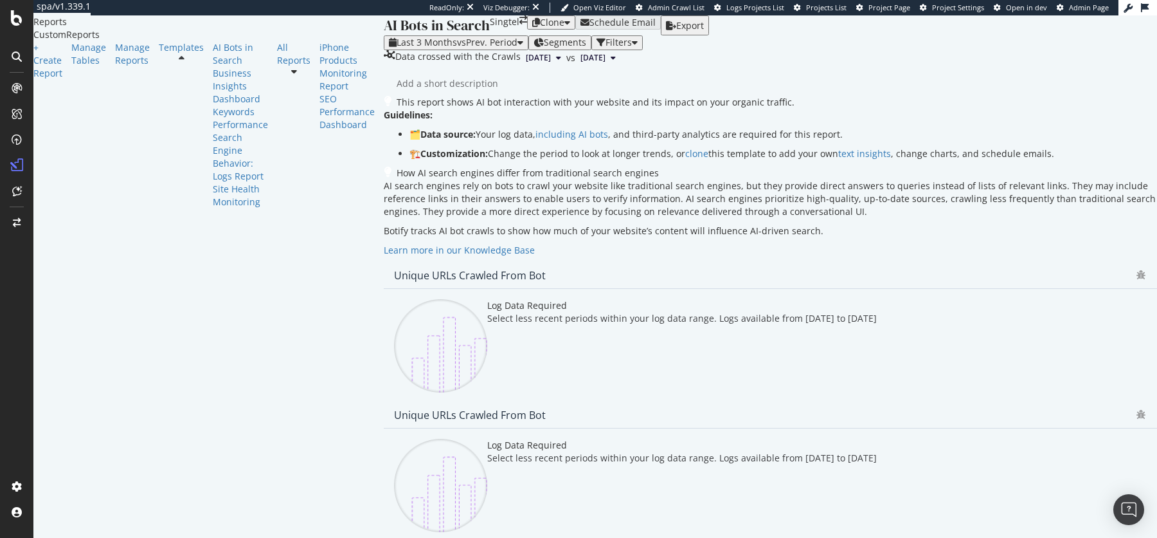
click at [534, 37] on div "Segments" at bounding box center [560, 42] width 53 height 10
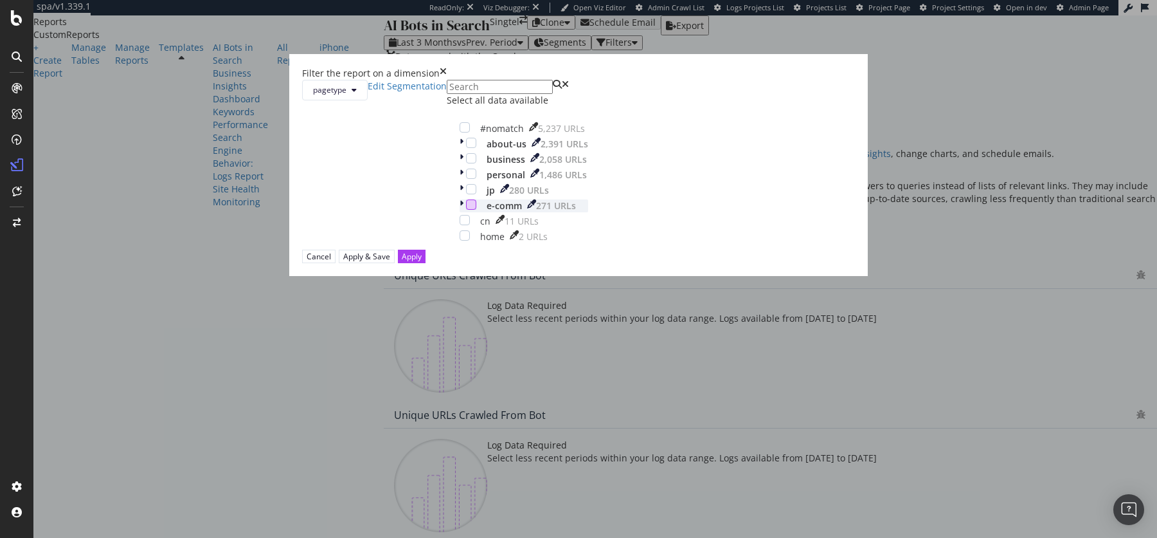
click at [468, 210] on div "modal" at bounding box center [471, 204] width 10 height 10
click at [422, 262] on div "Apply" at bounding box center [412, 256] width 20 height 11
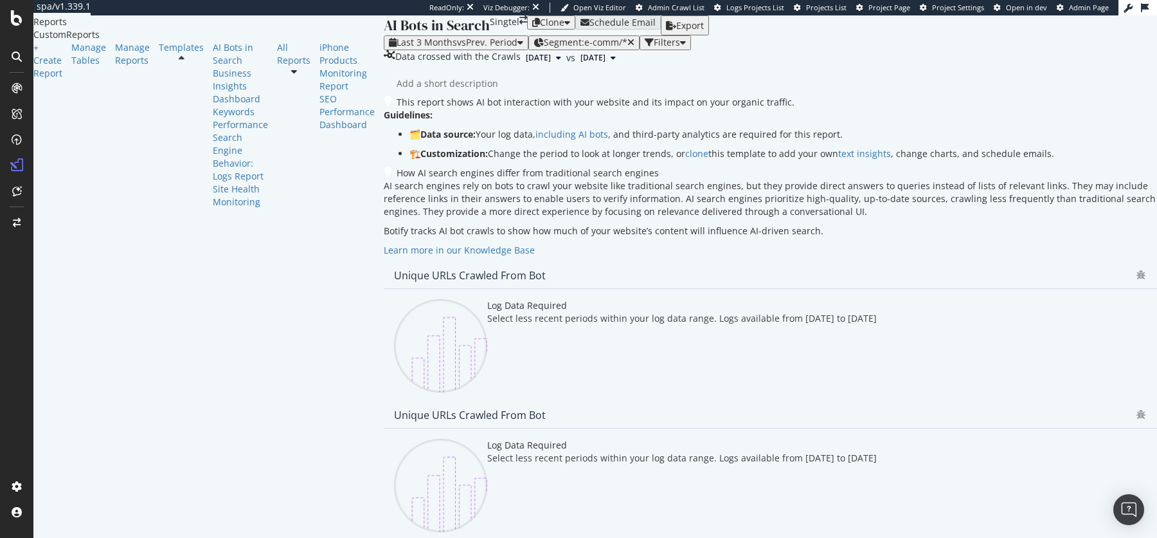
click at [645, 37] on div "Filters" at bounding box center [665, 42] width 41 height 10
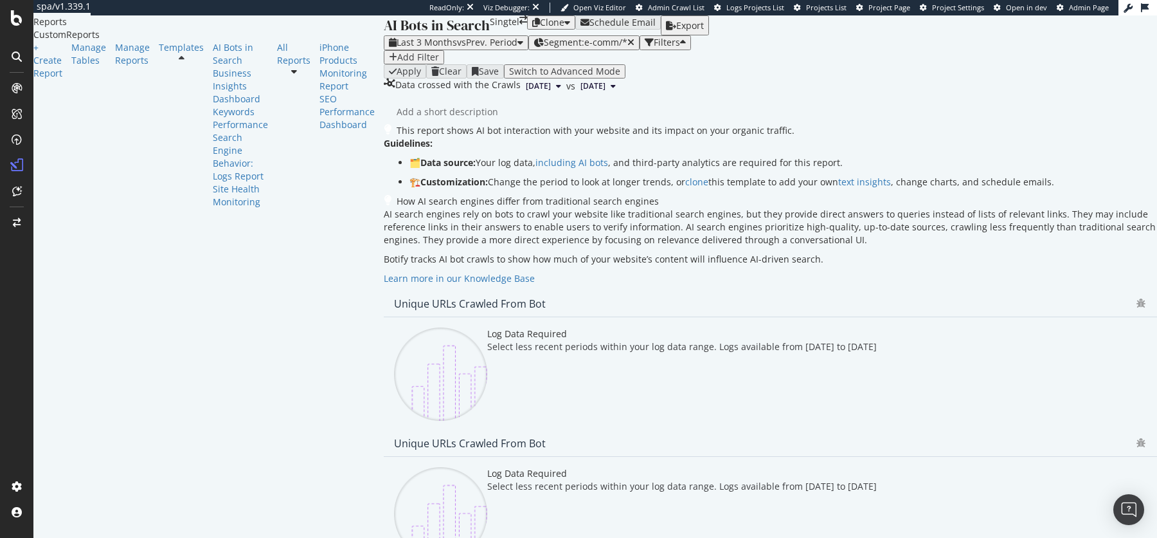
click at [397, 62] on div "Add Filter" at bounding box center [418, 57] width 42 height 10
click at [691, 46] on div "Last 3 Months vs Prev. Period Segment: e-comm/* Filters" at bounding box center [770, 42] width 773 height 14
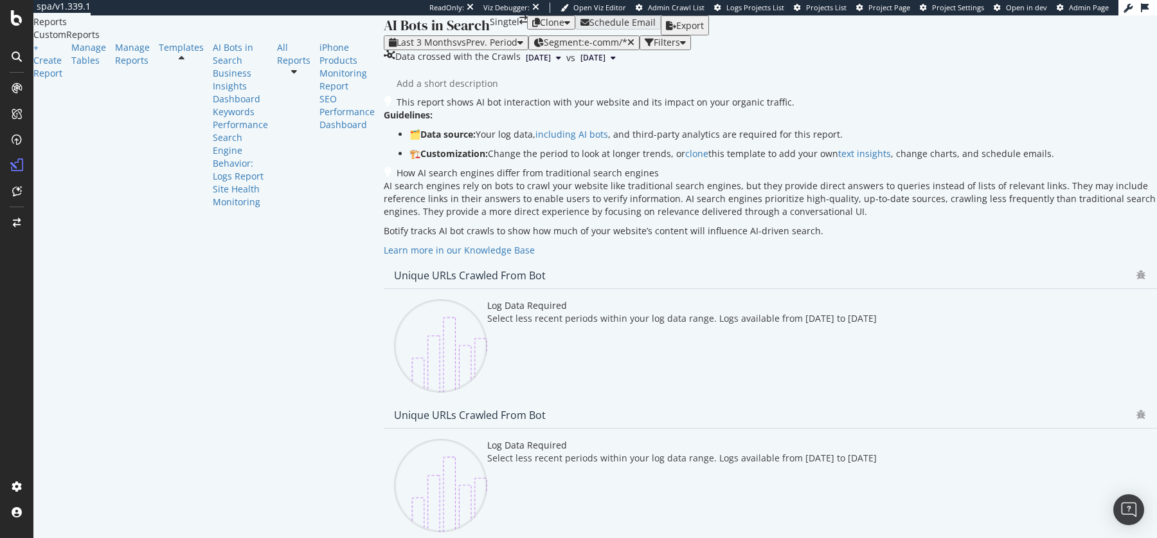
scroll to position [2170, 0]
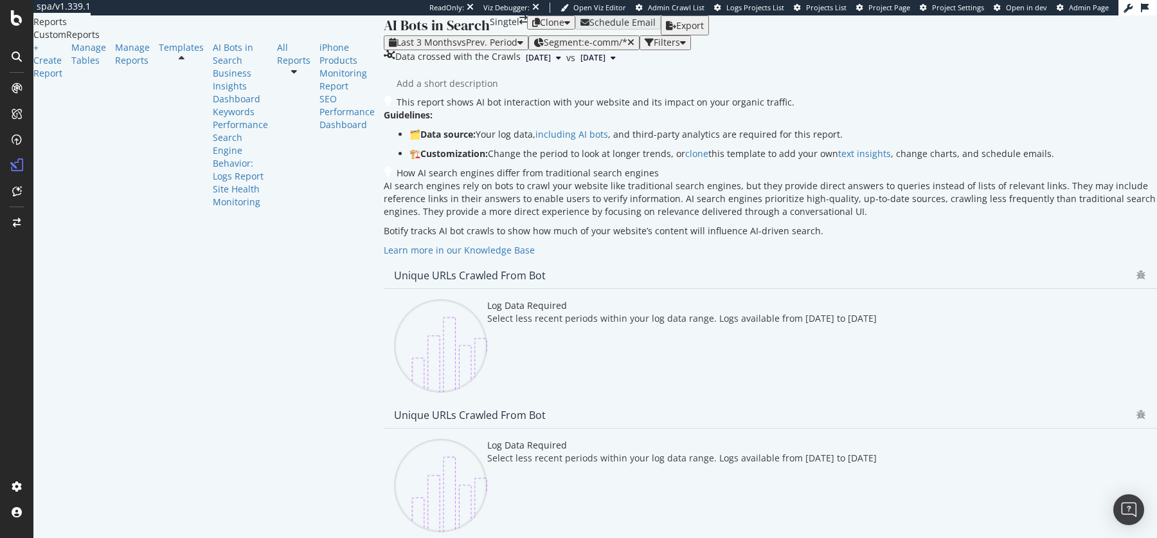
click at [645, 37] on div "Filters" at bounding box center [665, 42] width 41 height 10
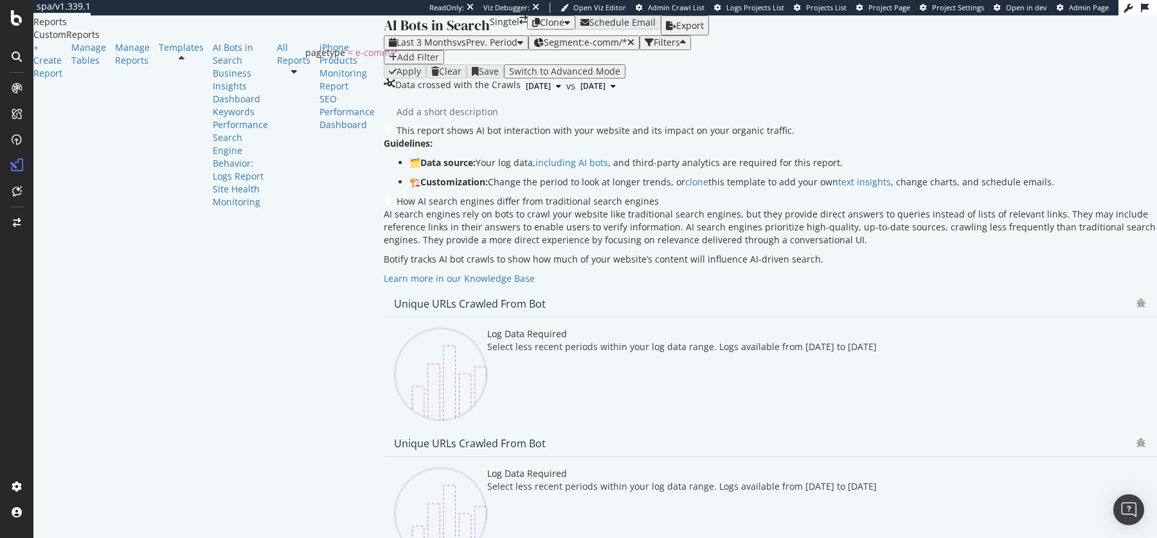
click at [544, 36] on span "Segment: e-comm/*" at bounding box center [586, 42] width 84 height 12
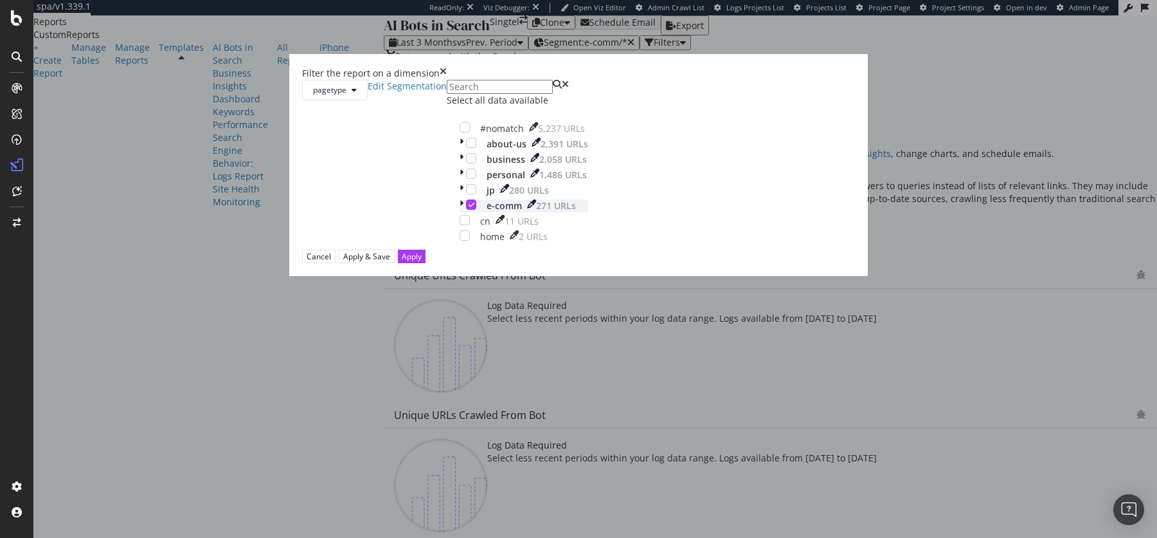
click at [469, 208] on icon "modal" at bounding box center [472, 204] width 6 height 6
click at [422, 262] on div "Apply" at bounding box center [412, 256] width 20 height 11
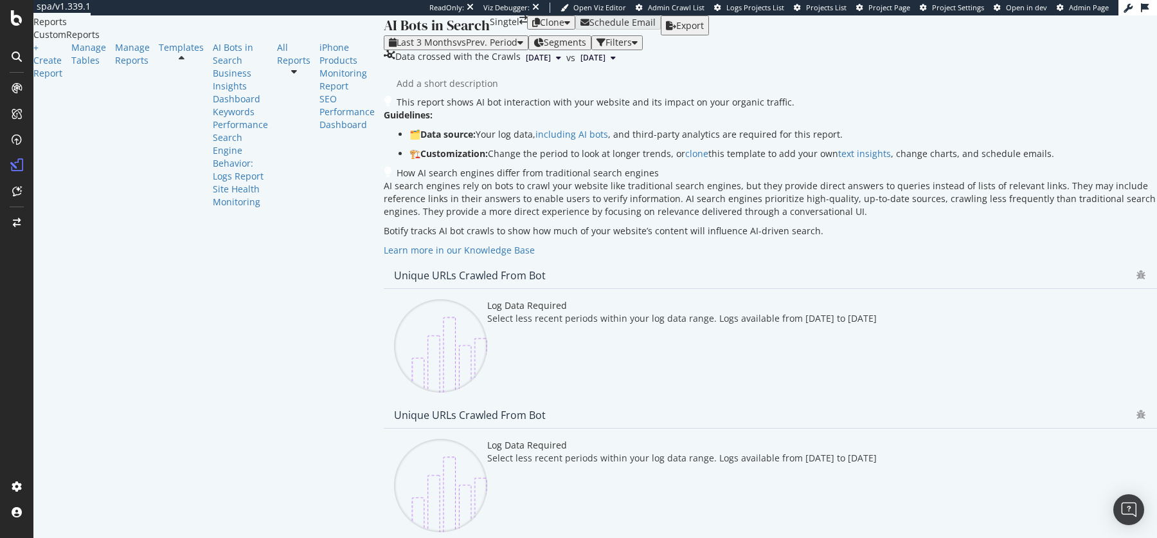
scroll to position [2170, 0]
click at [597, 38] on div "button" at bounding box center [601, 42] width 9 height 9
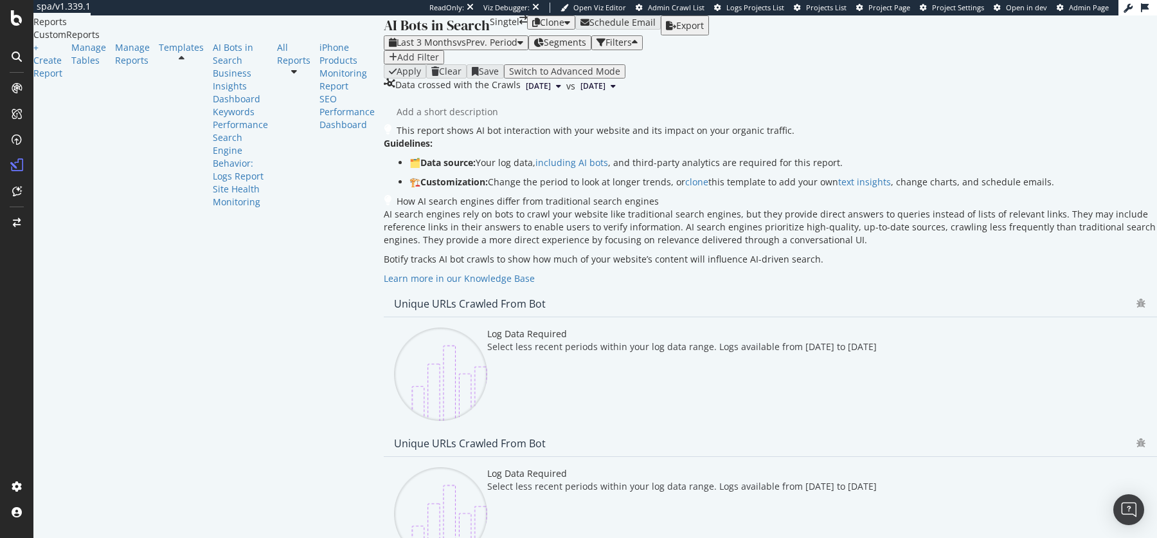
click at [397, 62] on div "Add Filter" at bounding box center [418, 57] width 42 height 10
click at [306, 88] on span "PageWorkers Optimizations" at bounding box center [357, 82] width 102 height 11
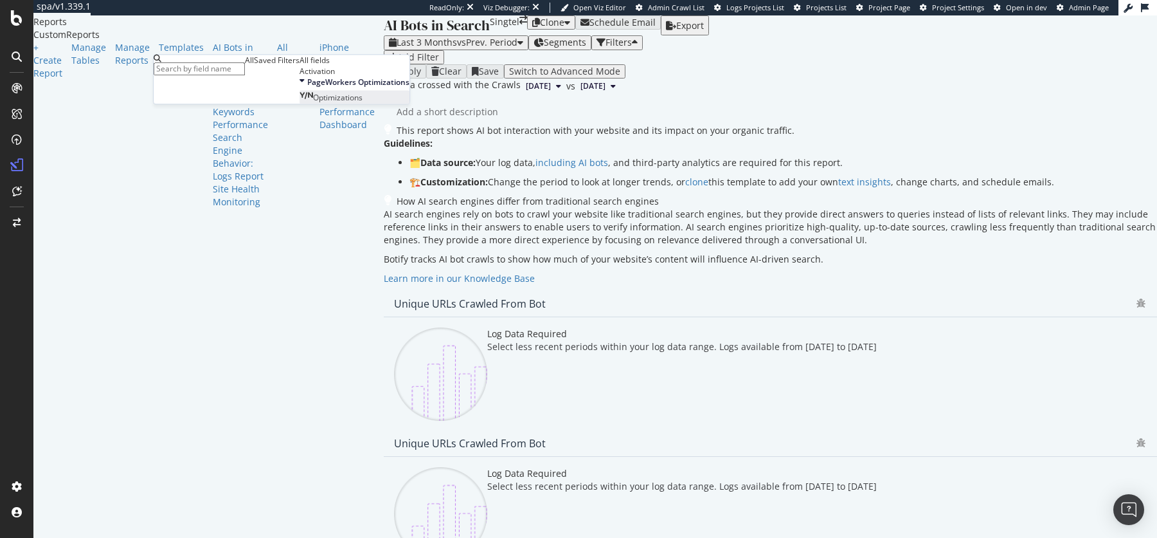
click at [313, 104] on span "Optimizations" at bounding box center [338, 98] width 50 height 11
click at [395, 91] on div "Apply" at bounding box center [405, 86] width 20 height 9
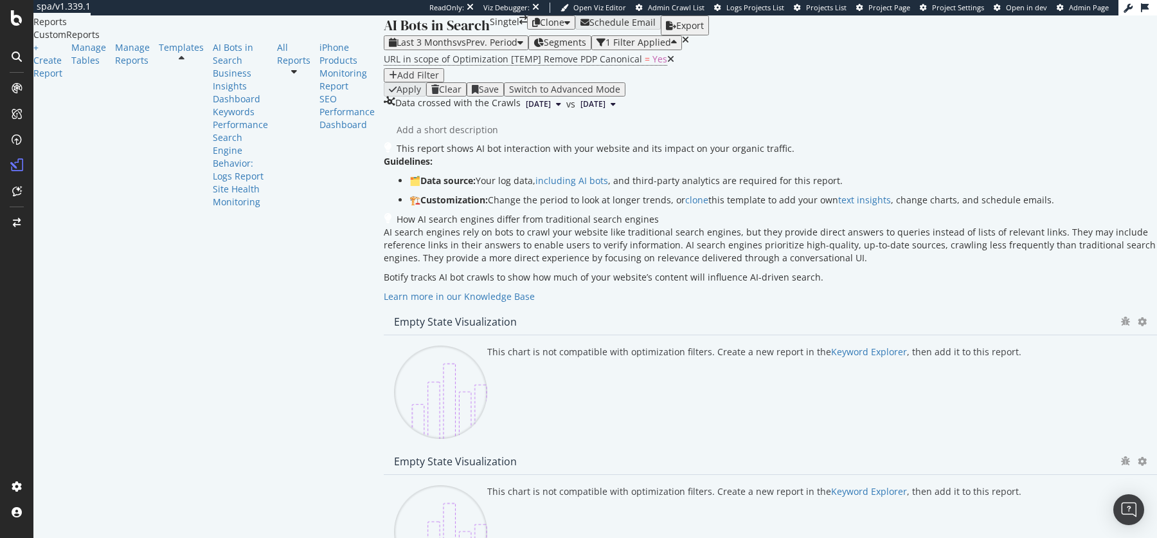
scroll to position [2229, 0]
click at [667, 64] on icon at bounding box center [670, 59] width 7 height 9
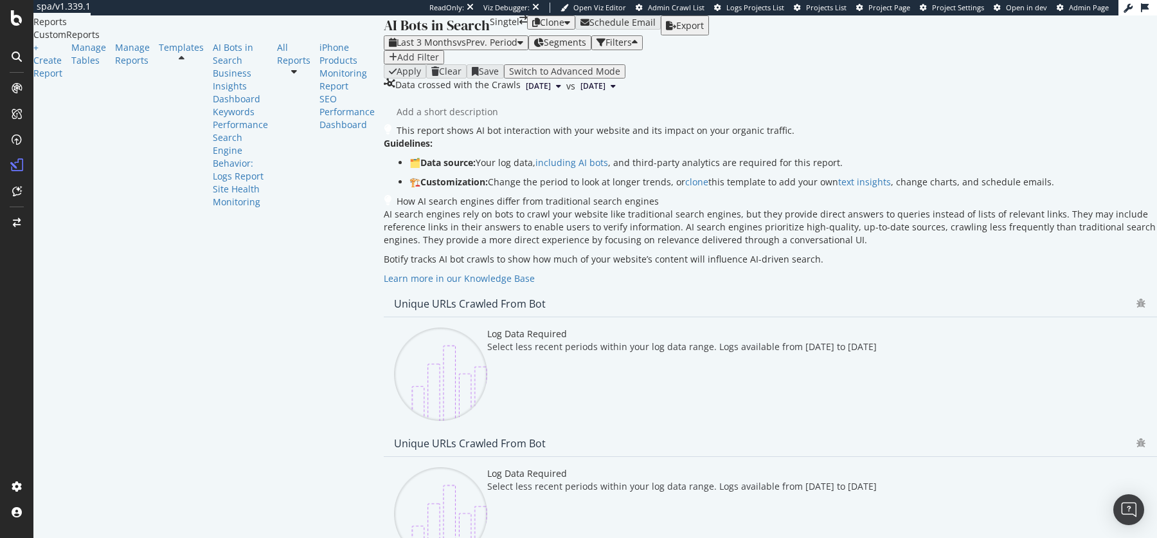
scroll to position [2228, 0]
click at [397, 62] on div "Add Filter" at bounding box center [418, 57] width 42 height 10
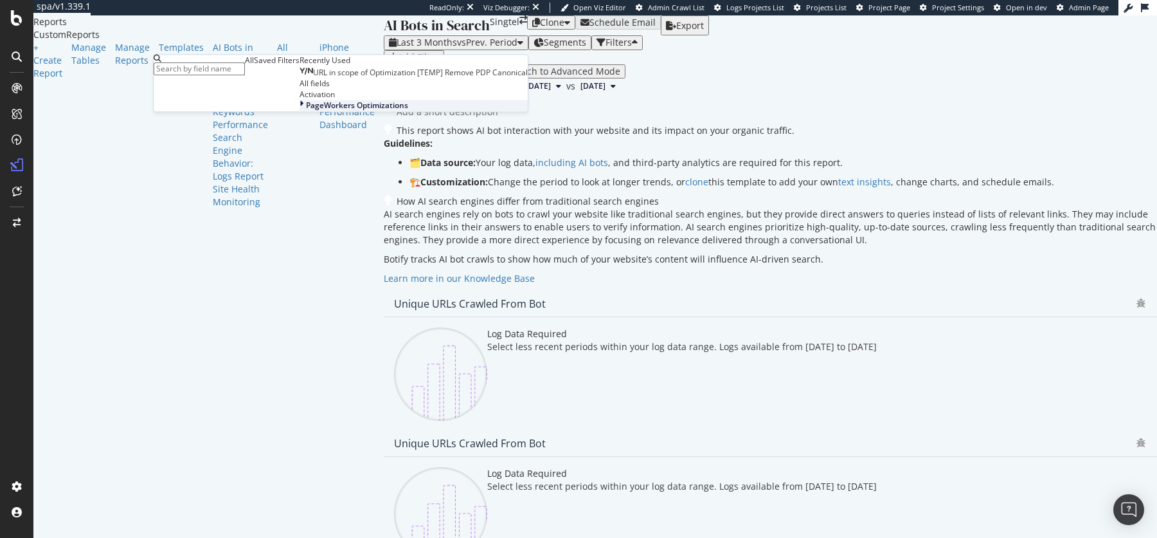
click at [300, 111] on icon at bounding box center [302, 105] width 4 height 11
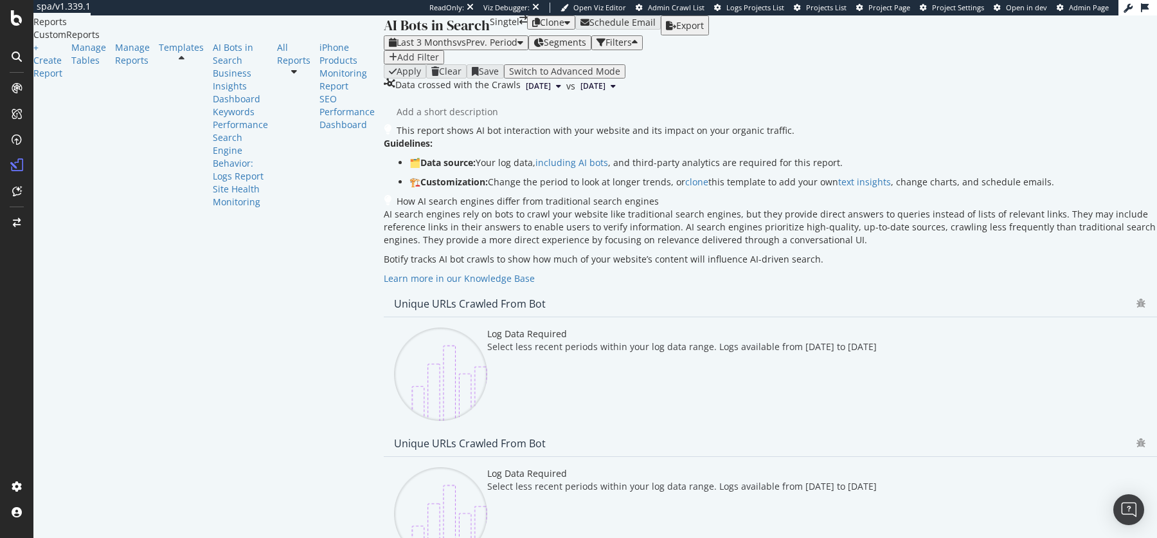
click at [495, 58] on div "Add Filter" at bounding box center [770, 57] width 773 height 14
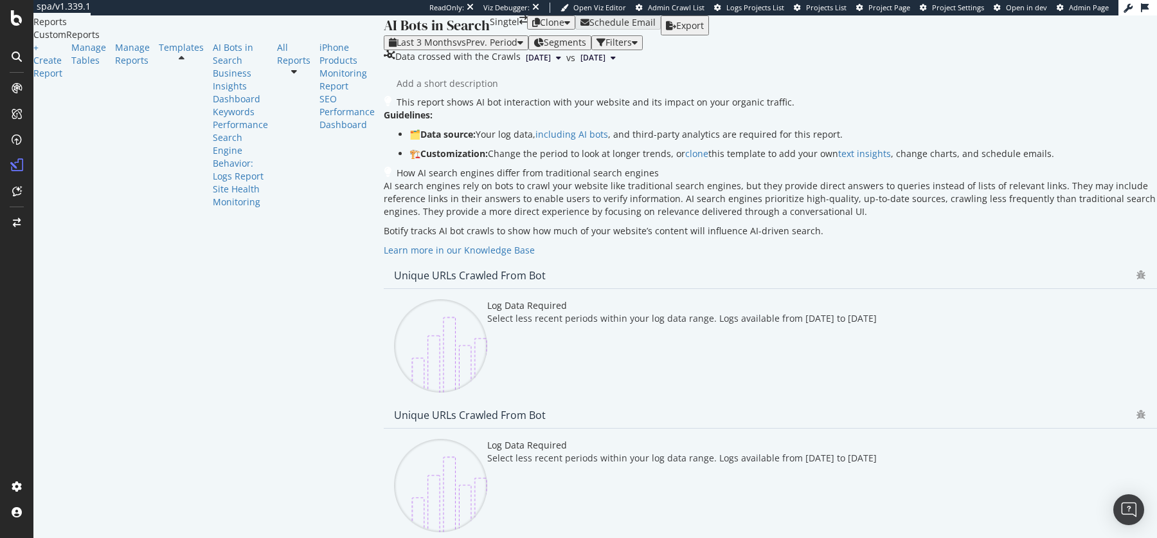
scroll to position [2170, 0]
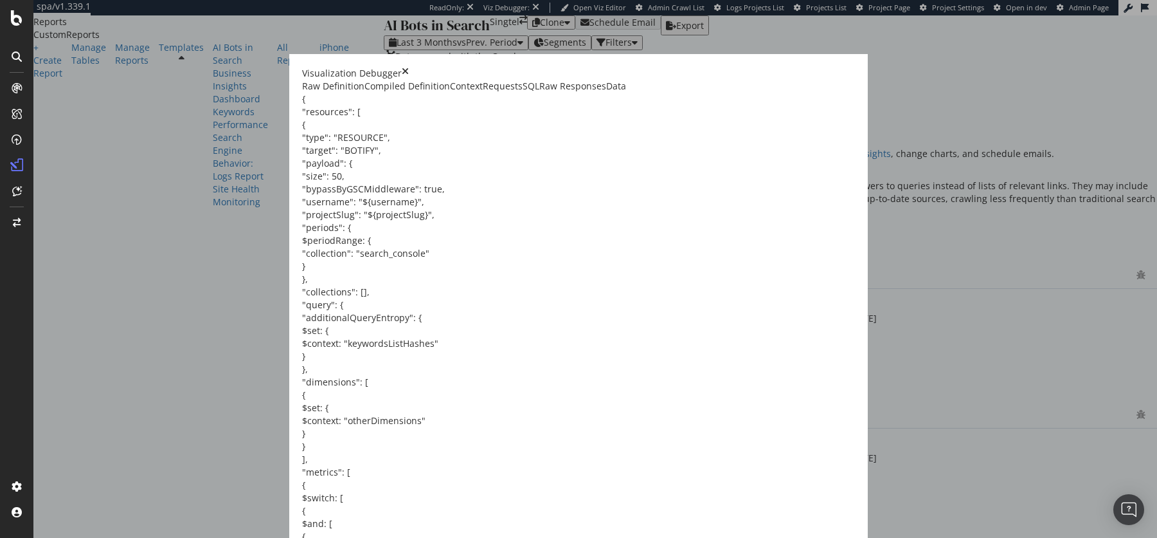
click at [401, 93] on div "Compiled Definition" at bounding box center [408, 86] width 86 height 13
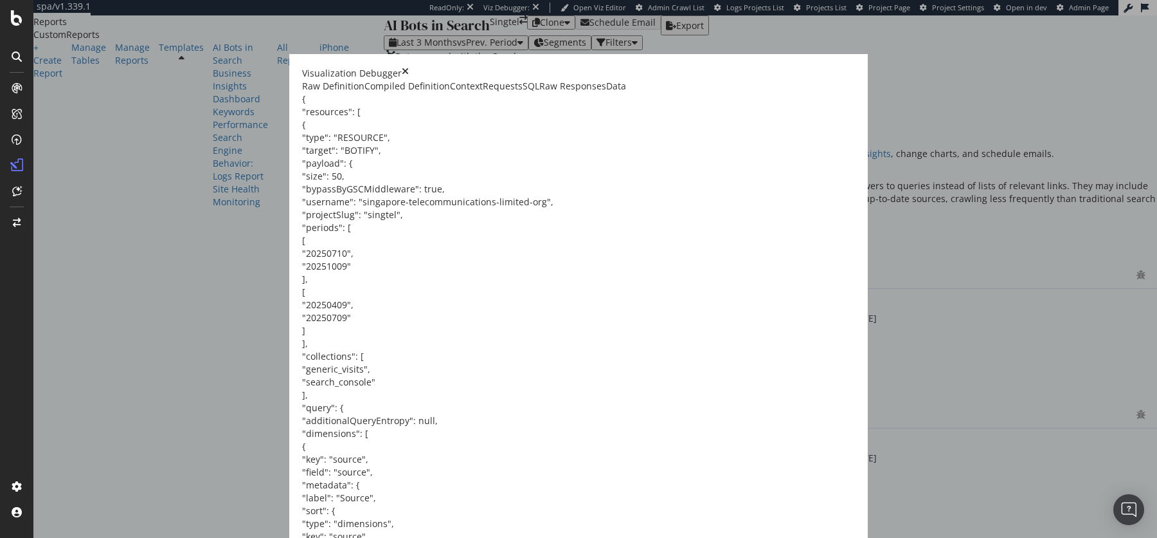
click at [453, 93] on div "Context" at bounding box center [466, 86] width 33 height 13
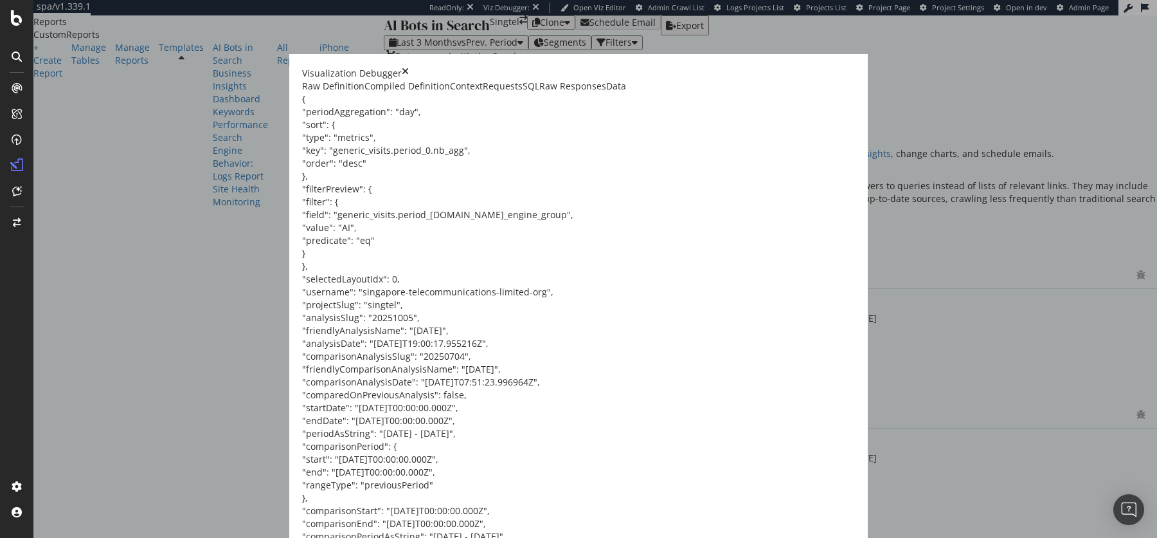
click at [523, 93] on div "Requests" at bounding box center [503, 86] width 40 height 13
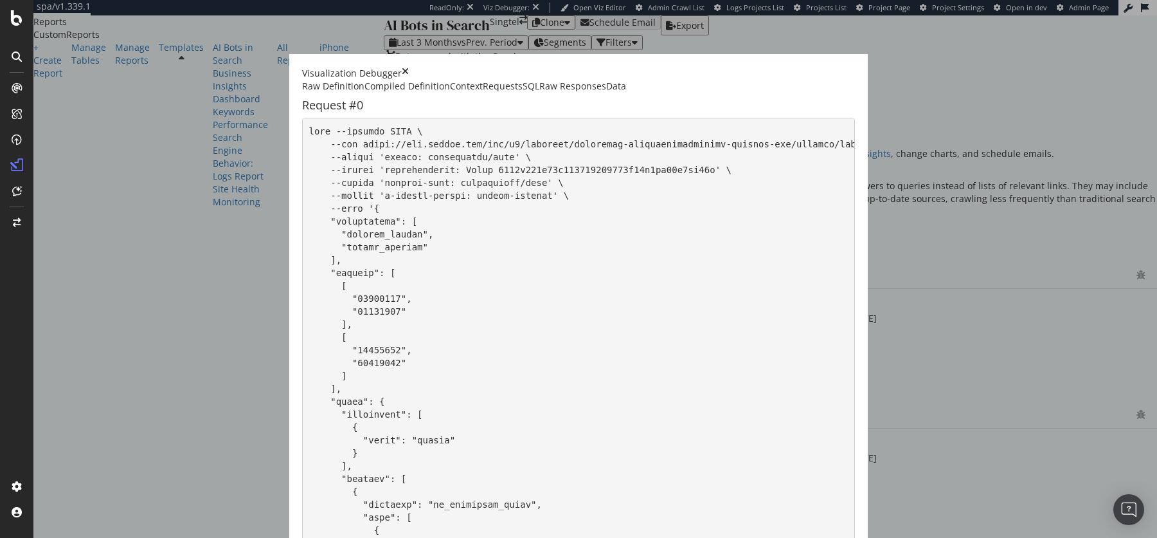
click at [600, 93] on div "Raw Responses" at bounding box center [572, 86] width 67 height 13
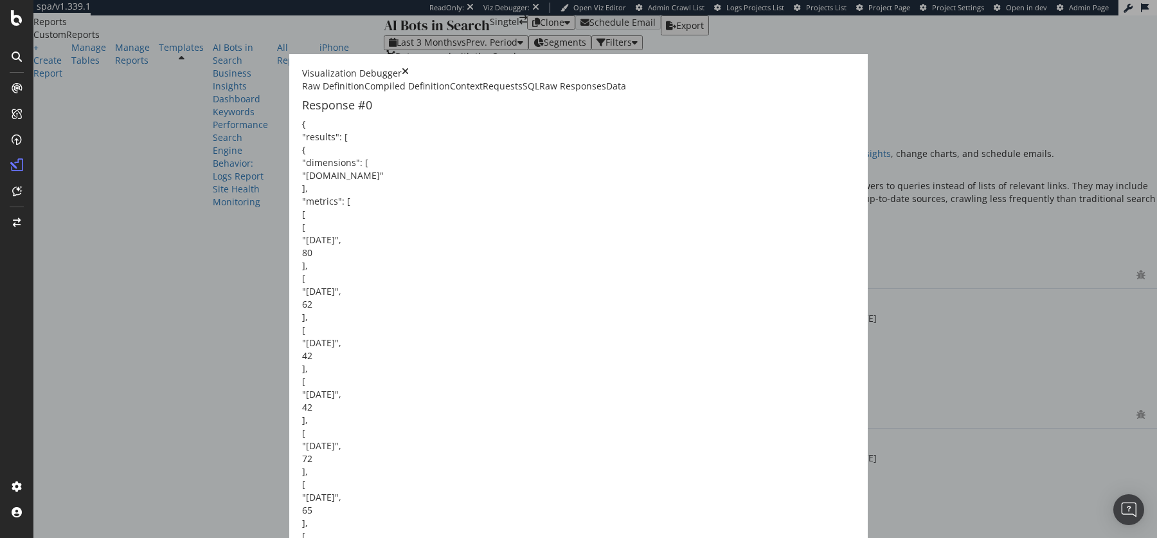
click at [539, 93] on div "SQL" at bounding box center [531, 86] width 17 height 13
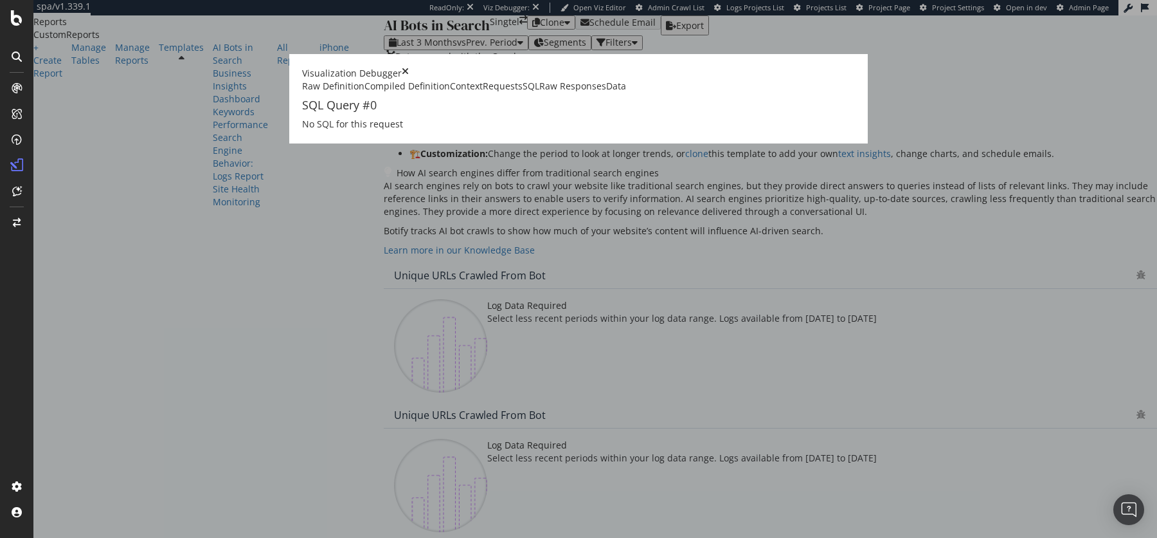
click at [409, 77] on icon "times" at bounding box center [405, 73] width 7 height 13
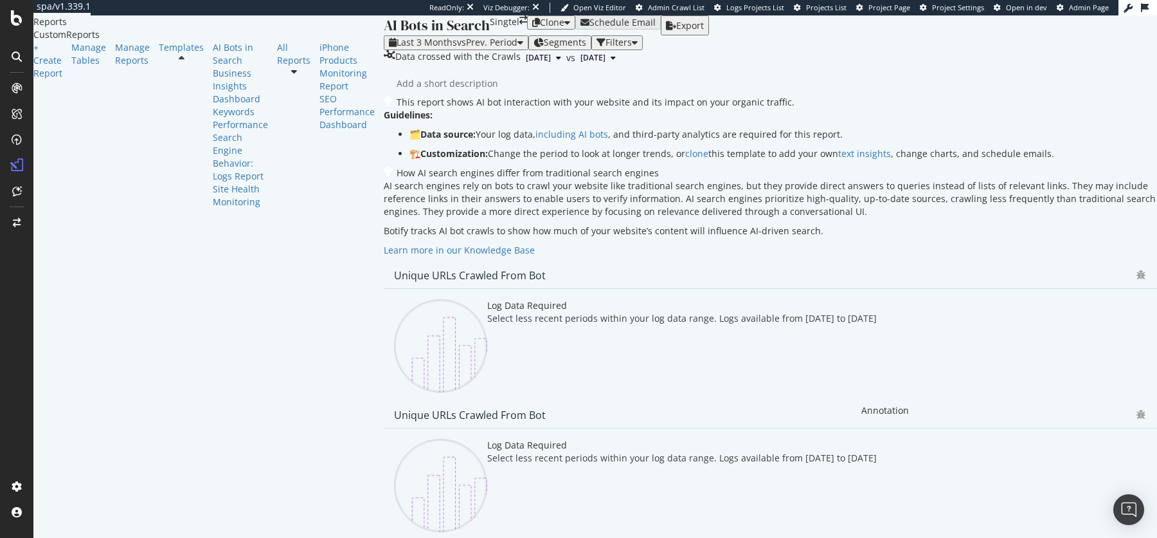
type textarea "Iphone 17 launch"
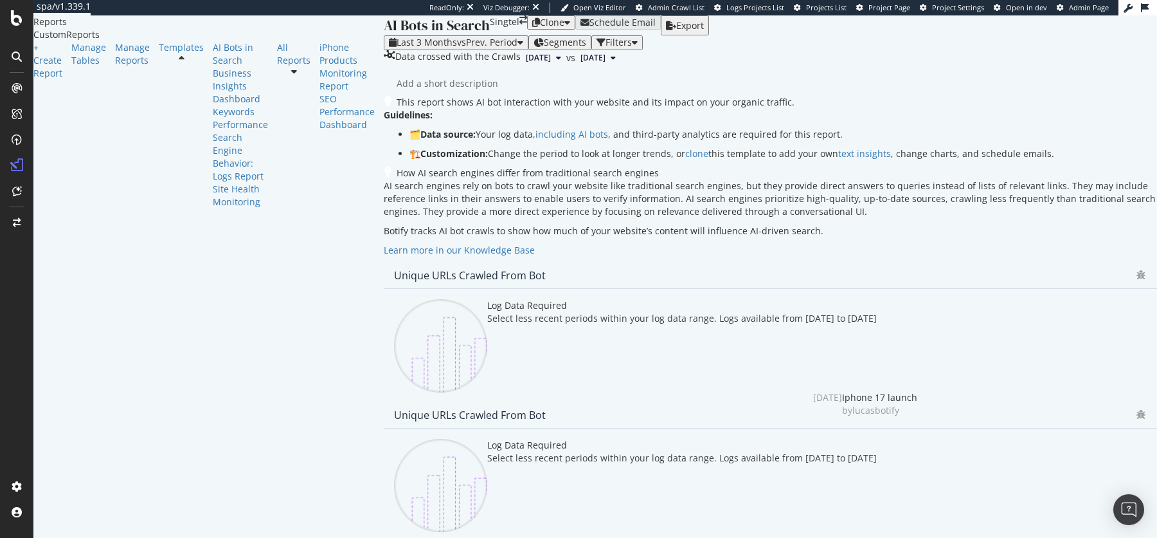
type input "2025-09-09"
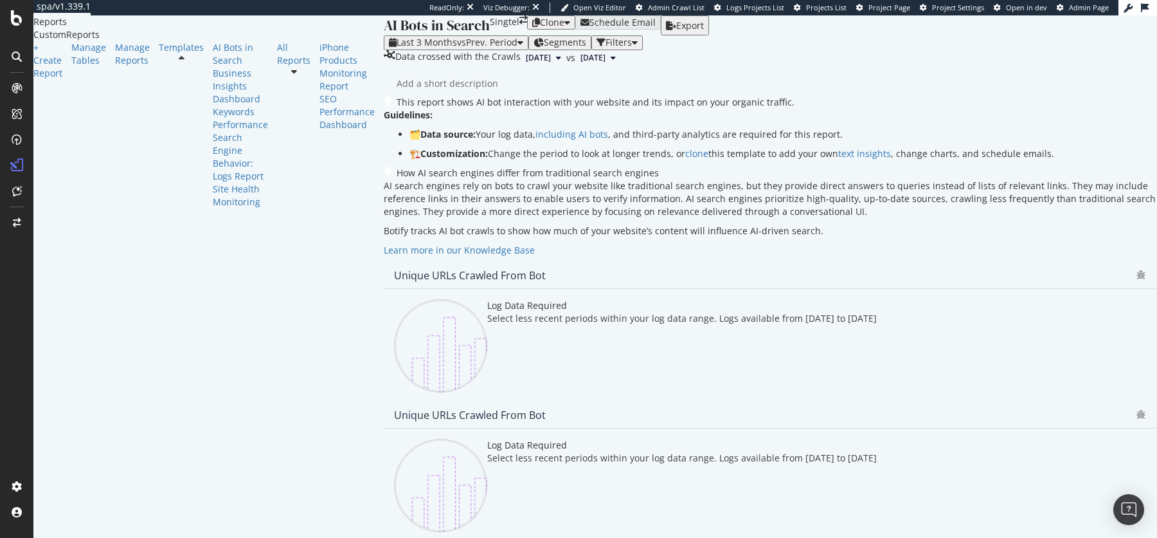
click at [68, 123] on div "AI Analytics" at bounding box center [53, 118] width 41 height 11
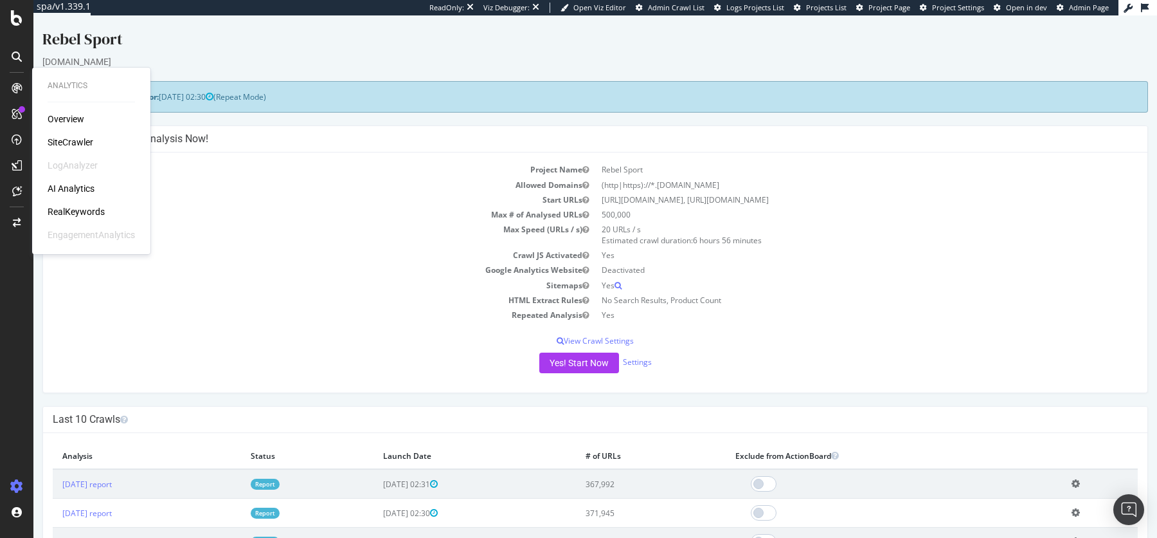
click at [790, 231] on td "20 URLs / s Estimated crawl duration: 6 hours 56 minutes" at bounding box center [866, 235] width 543 height 26
